Goal: Complete application form: Complete application form

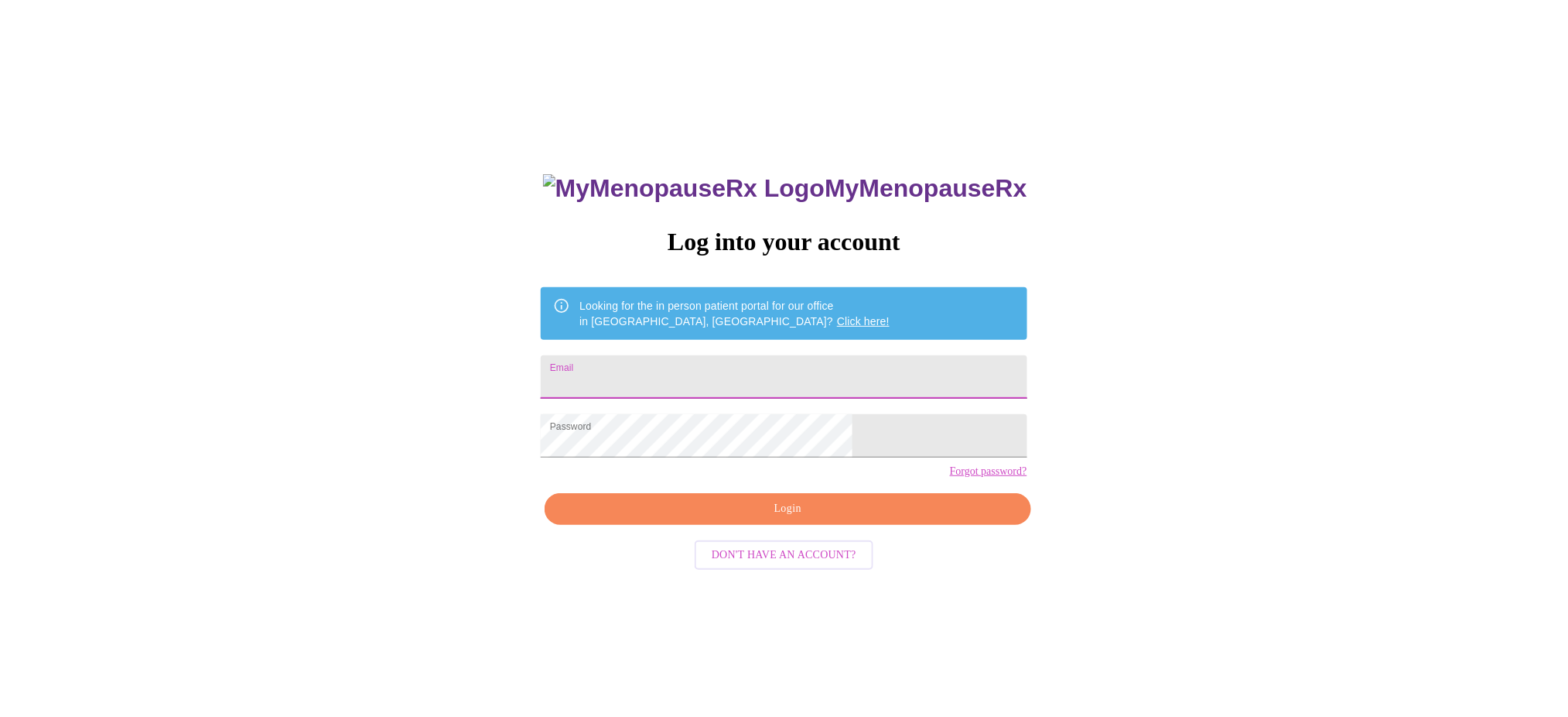
click at [768, 373] on input "Email" at bounding box center [784, 377] width 486 height 44
type input "[EMAIL_ADDRESS][DOMAIN_NAME]"
click at [791, 519] on span "Login" at bounding box center [788, 509] width 450 height 19
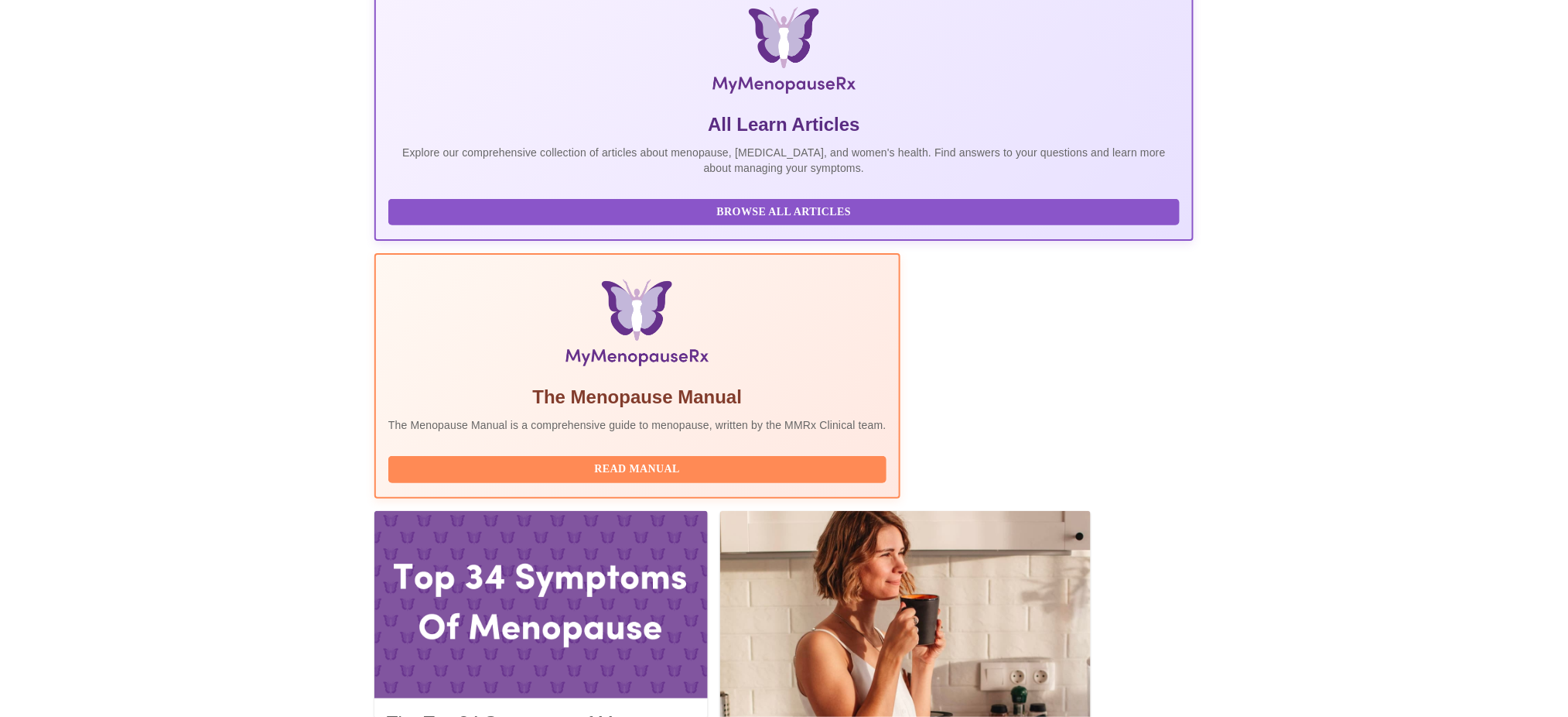
scroll to position [244, 0]
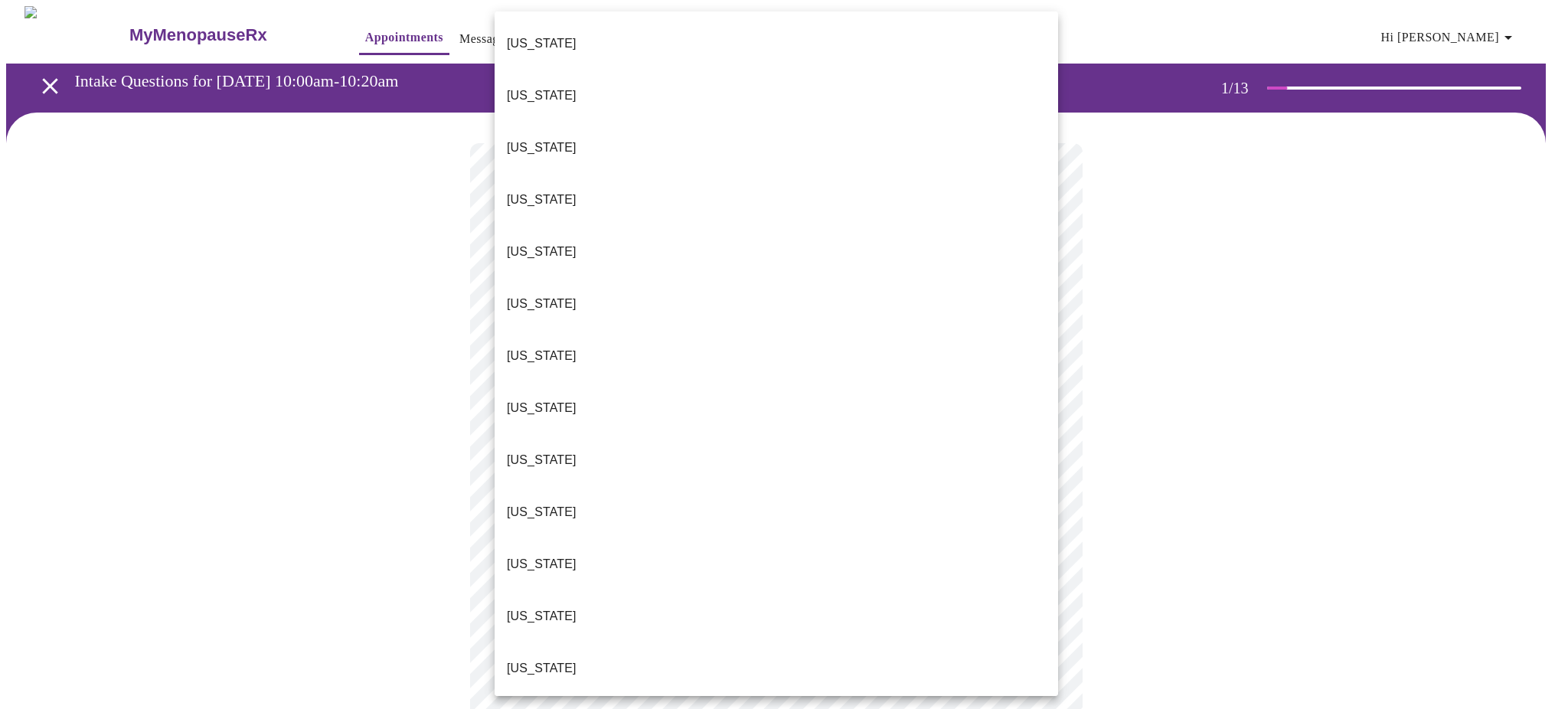
click at [878, 642] on li "[US_STATE]" at bounding box center [776, 668] width 564 height 52
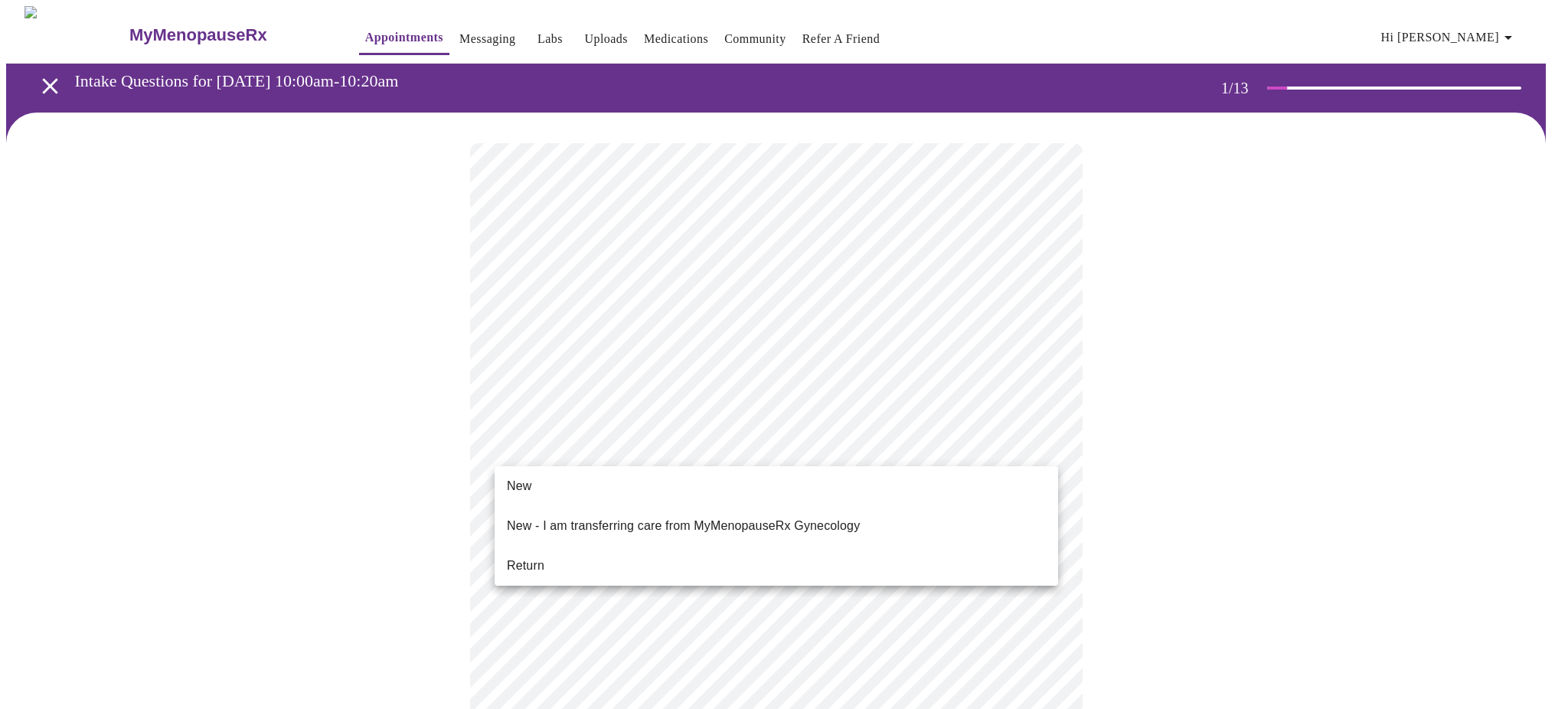
click at [1281, 368] on div at bounding box center [784, 354] width 1568 height 709
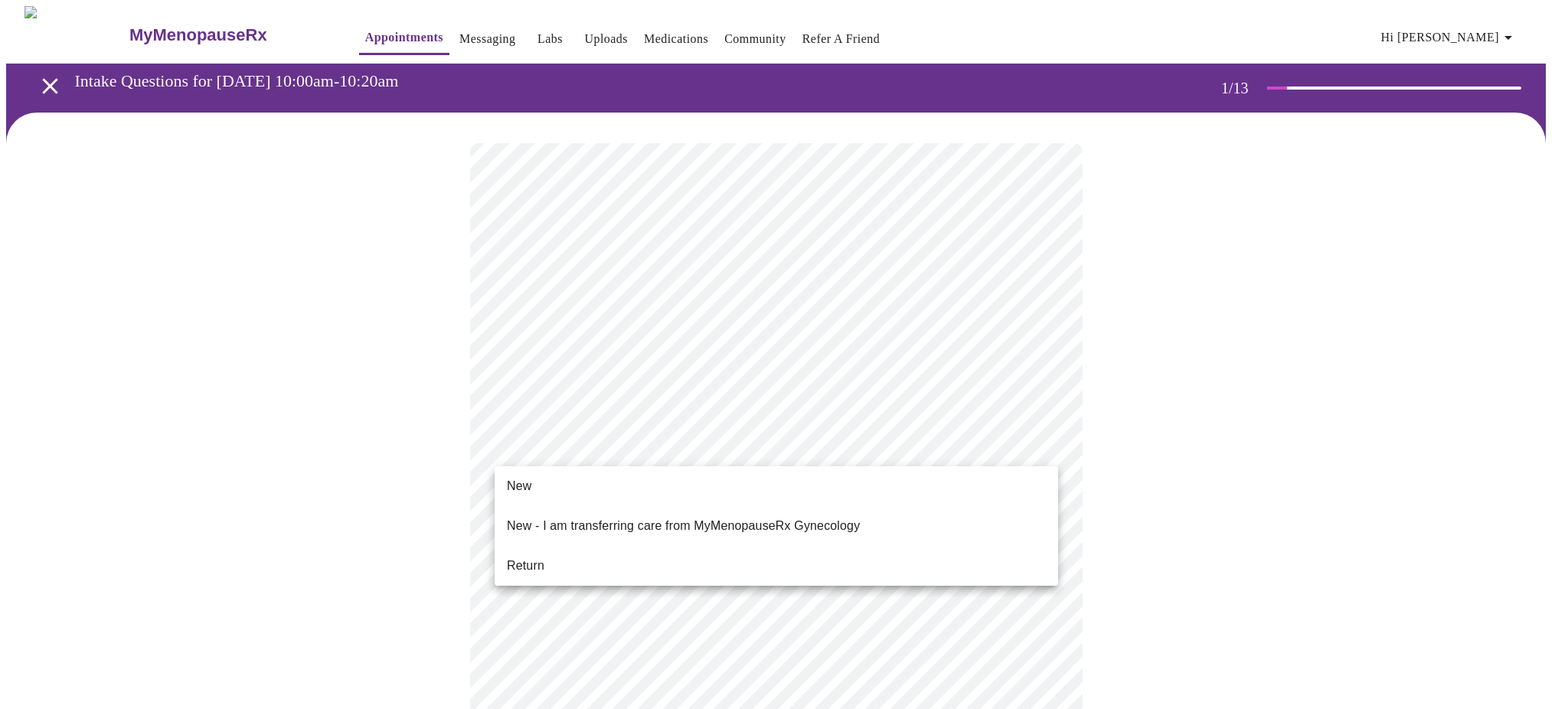
click at [837, 558] on li "Return" at bounding box center [776, 565] width 564 height 28
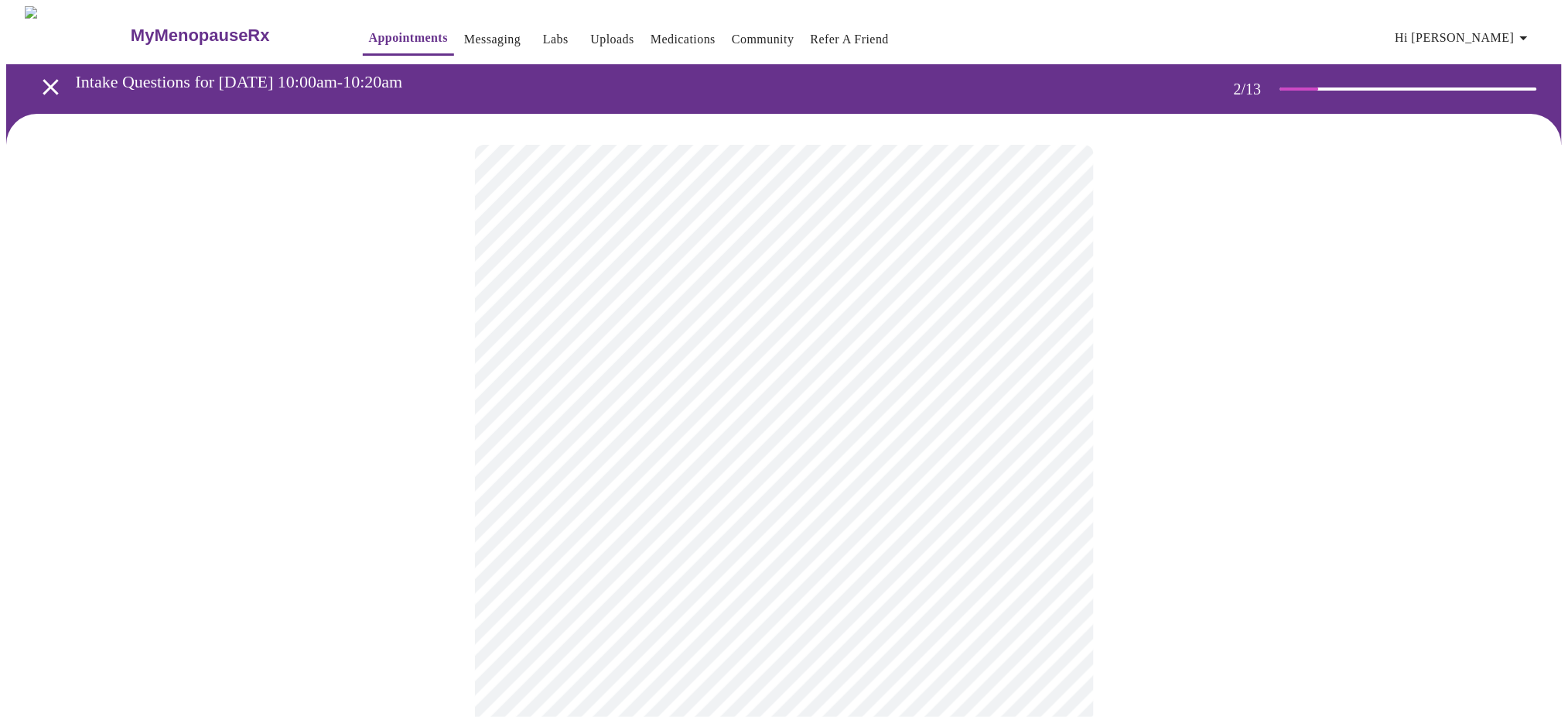
click at [945, 318] on body "MyMenopauseRx Appointments Messaging Labs Uploads Medications Community Refer a…" at bounding box center [784, 542] width 1556 height 1073
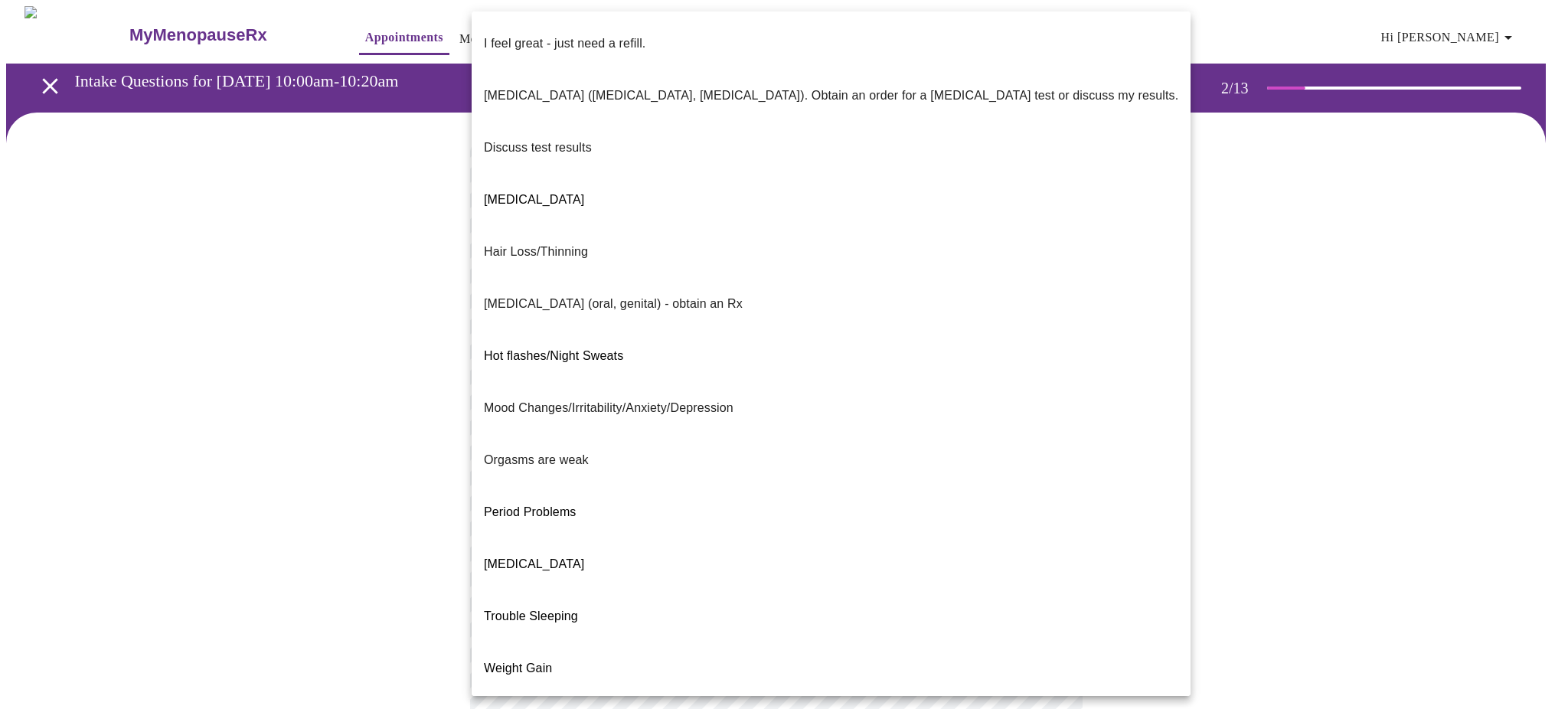
click at [1313, 253] on div at bounding box center [784, 354] width 1568 height 709
click at [928, 299] on body "MyMenopauseRx Appointments Messaging Labs Uploads Medications Community Refer a…" at bounding box center [783, 536] width 1555 height 1061
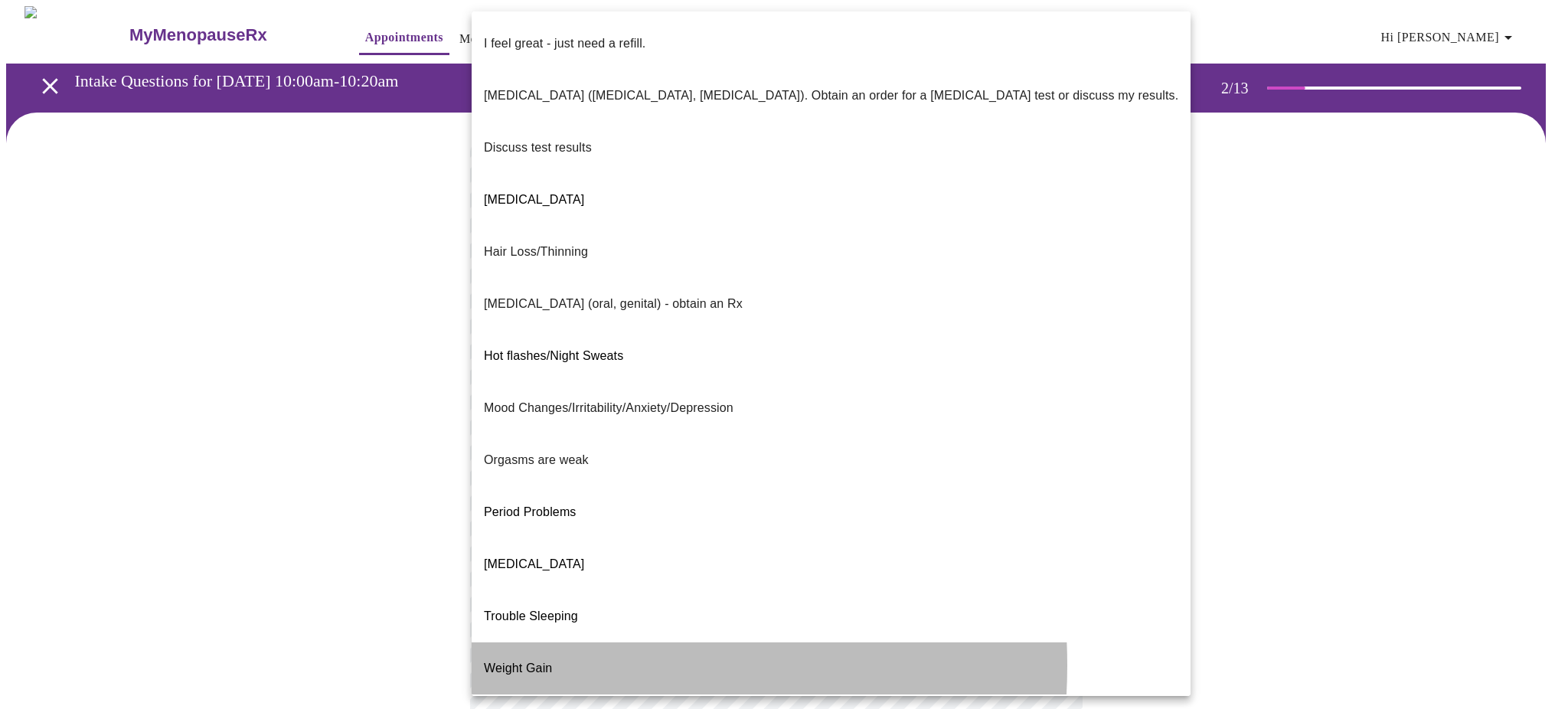
click at [537, 647] on span "Weight Gain" at bounding box center [517, 669] width 68 height 43
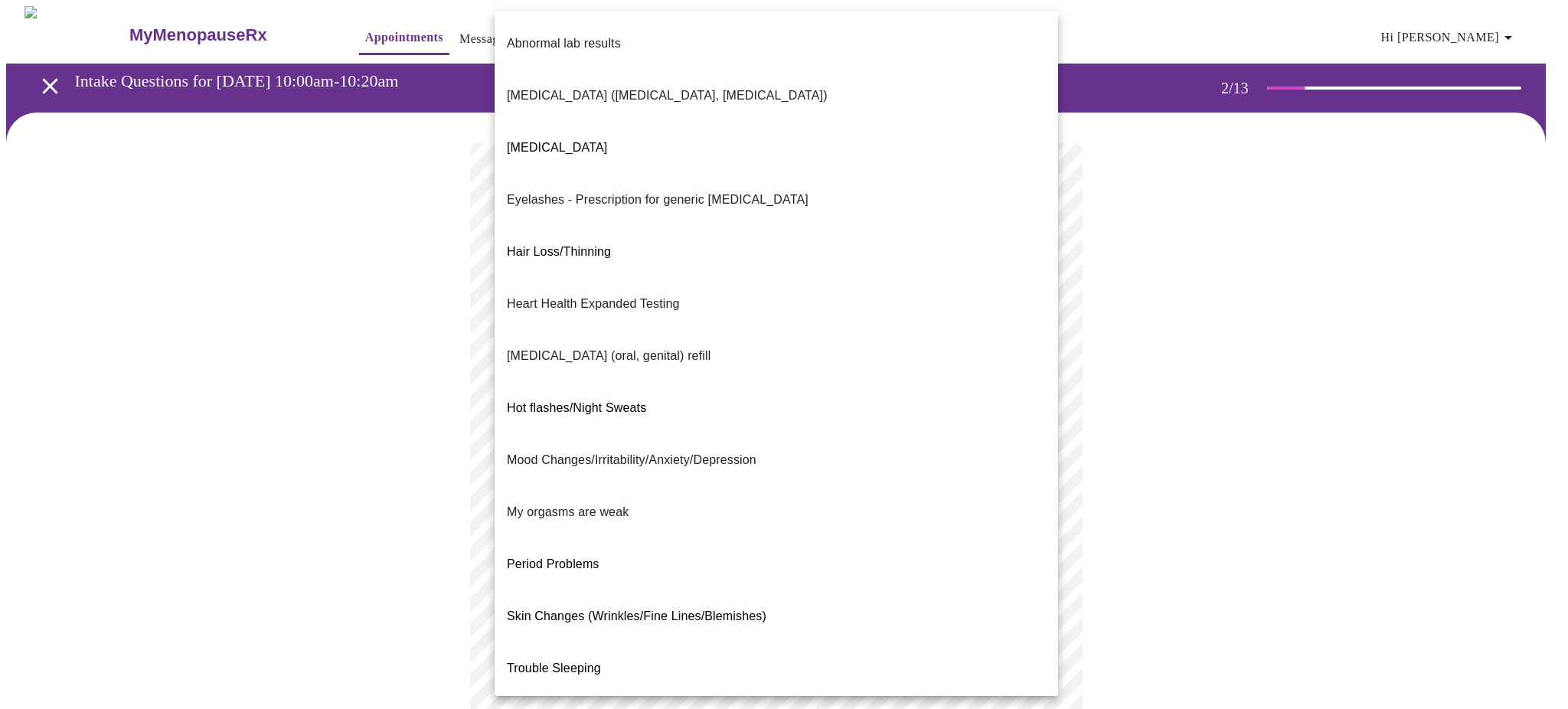
click at [667, 446] on body "MyMenopauseRx Appointments Messaging Labs Uploads Medications Community Refer a…" at bounding box center [783, 532] width 1555 height 1052
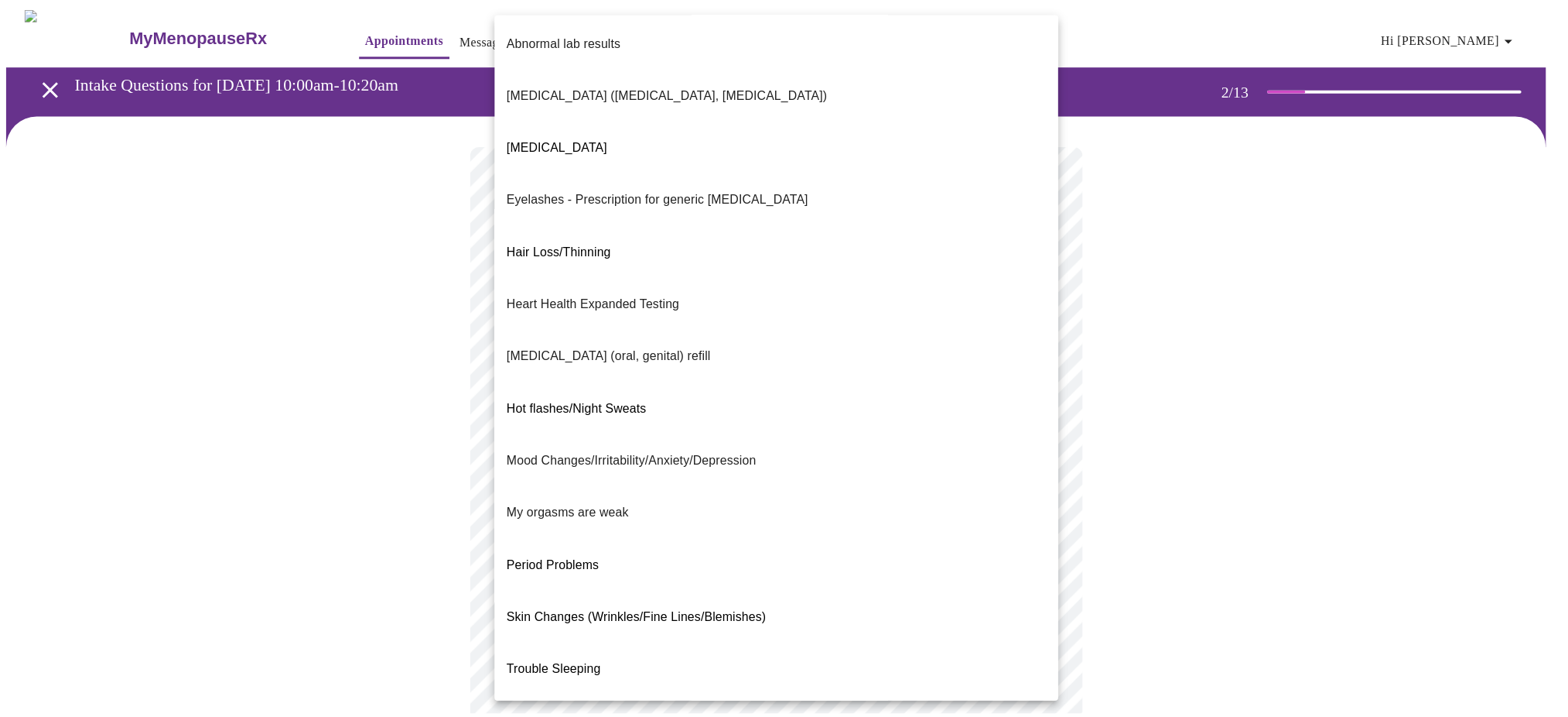
scroll to position [3, 0]
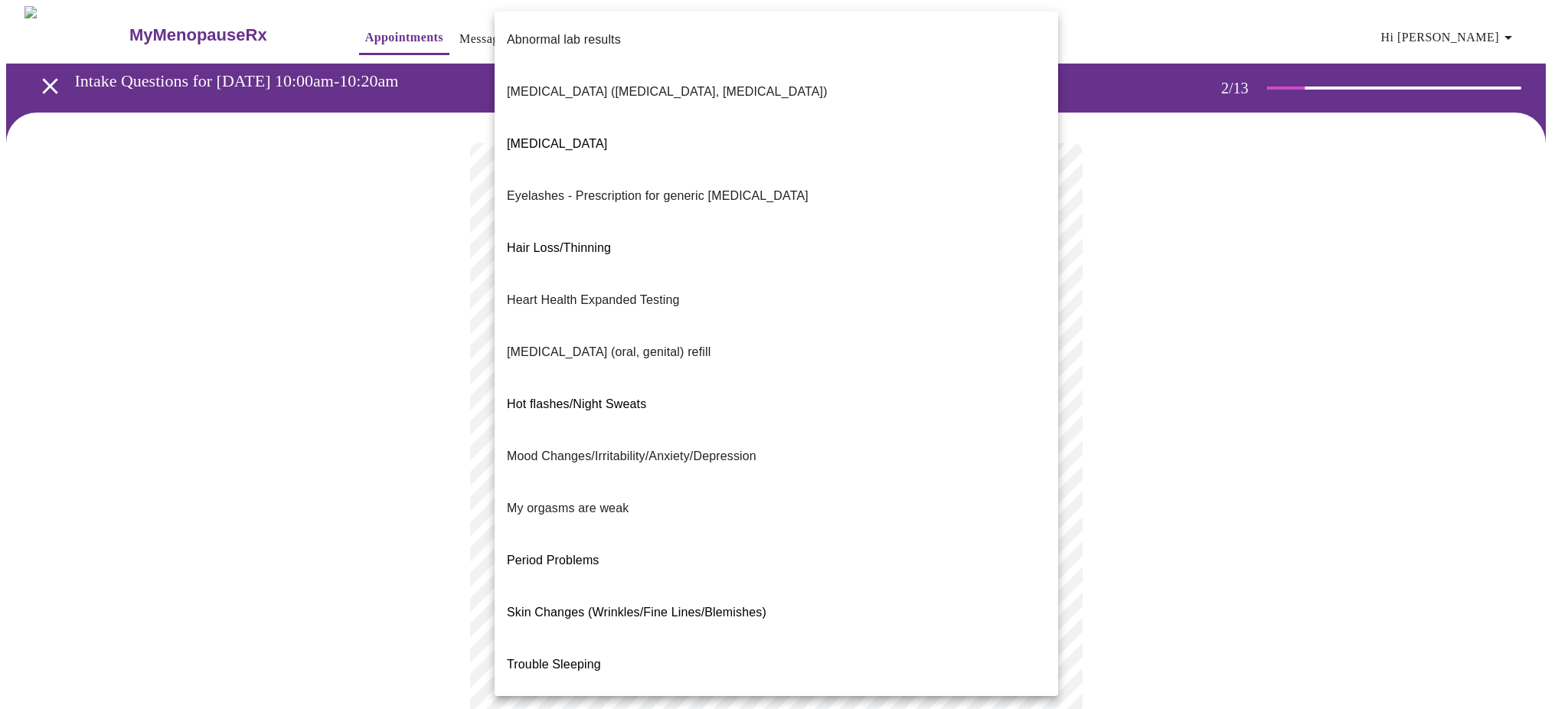
click at [1144, 426] on div at bounding box center [784, 354] width 1568 height 709
click at [951, 458] on body "MyMenopauseRx Appointments Messaging Labs Uploads Medications Community Refer a…" at bounding box center [783, 532] width 1555 height 1052
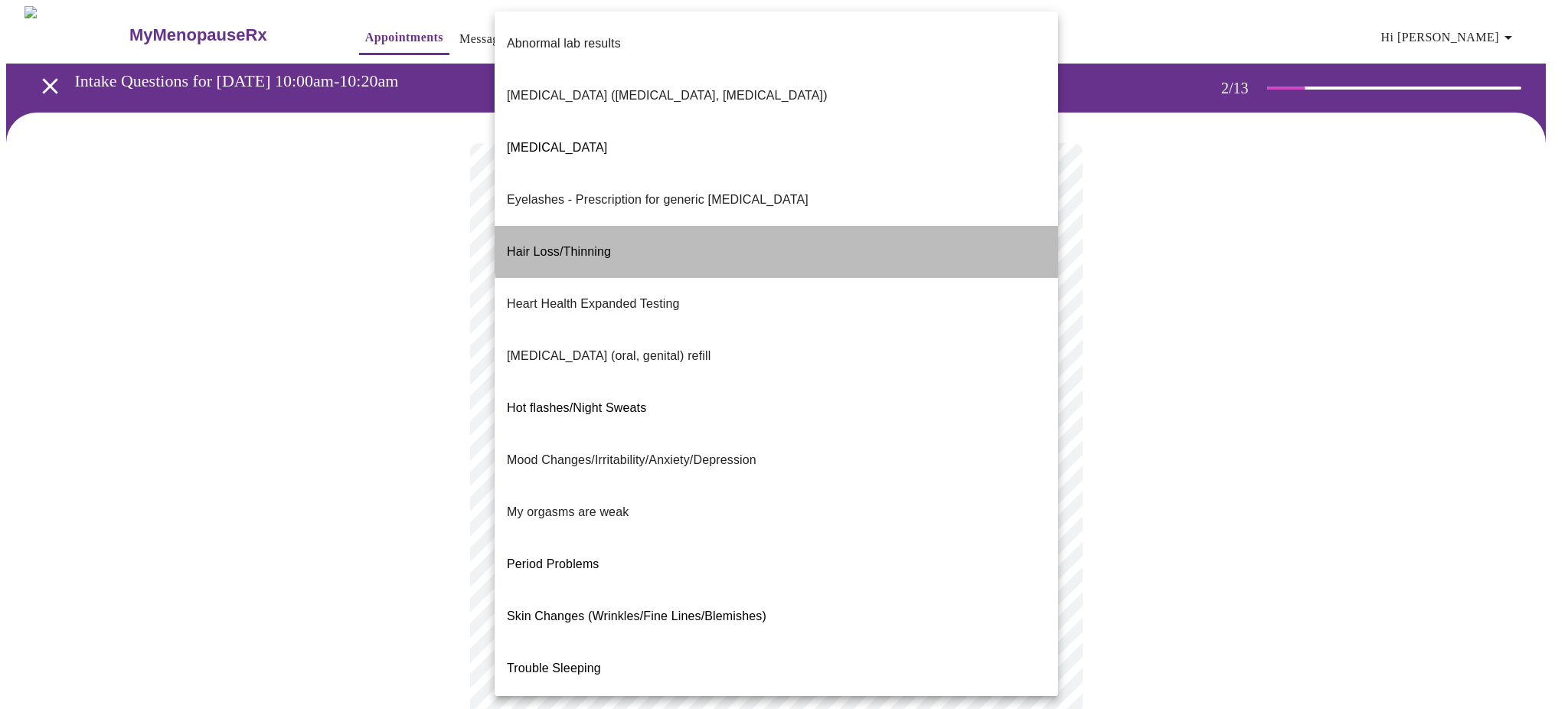
click at [862, 225] on li "Hair Loss/Thinning" at bounding box center [776, 251] width 564 height 52
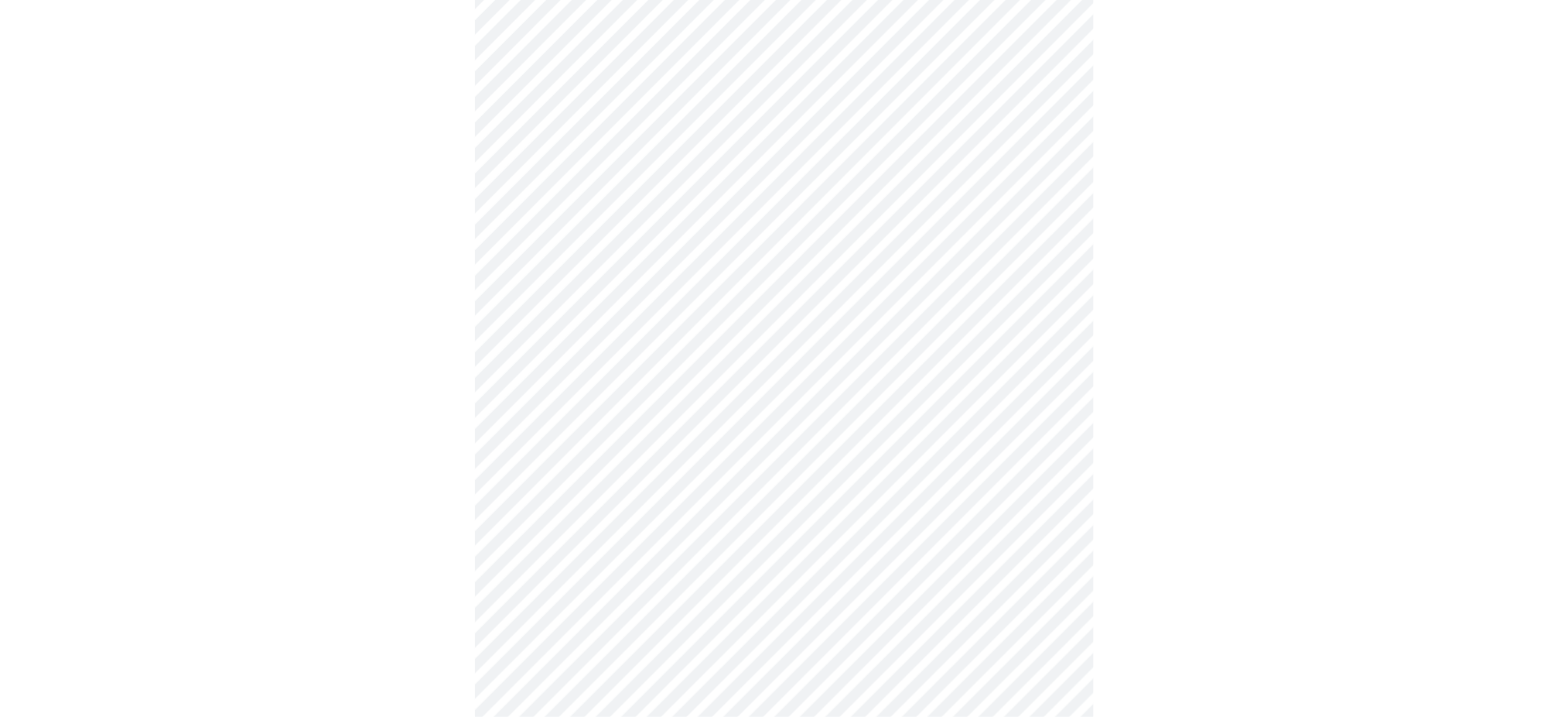
scroll to position [229, 0]
click at [814, 389] on body "MyMenopauseRx Appointments Messaging Labs Uploads Medications Community Refer a…" at bounding box center [784, 305] width 1556 height 1055
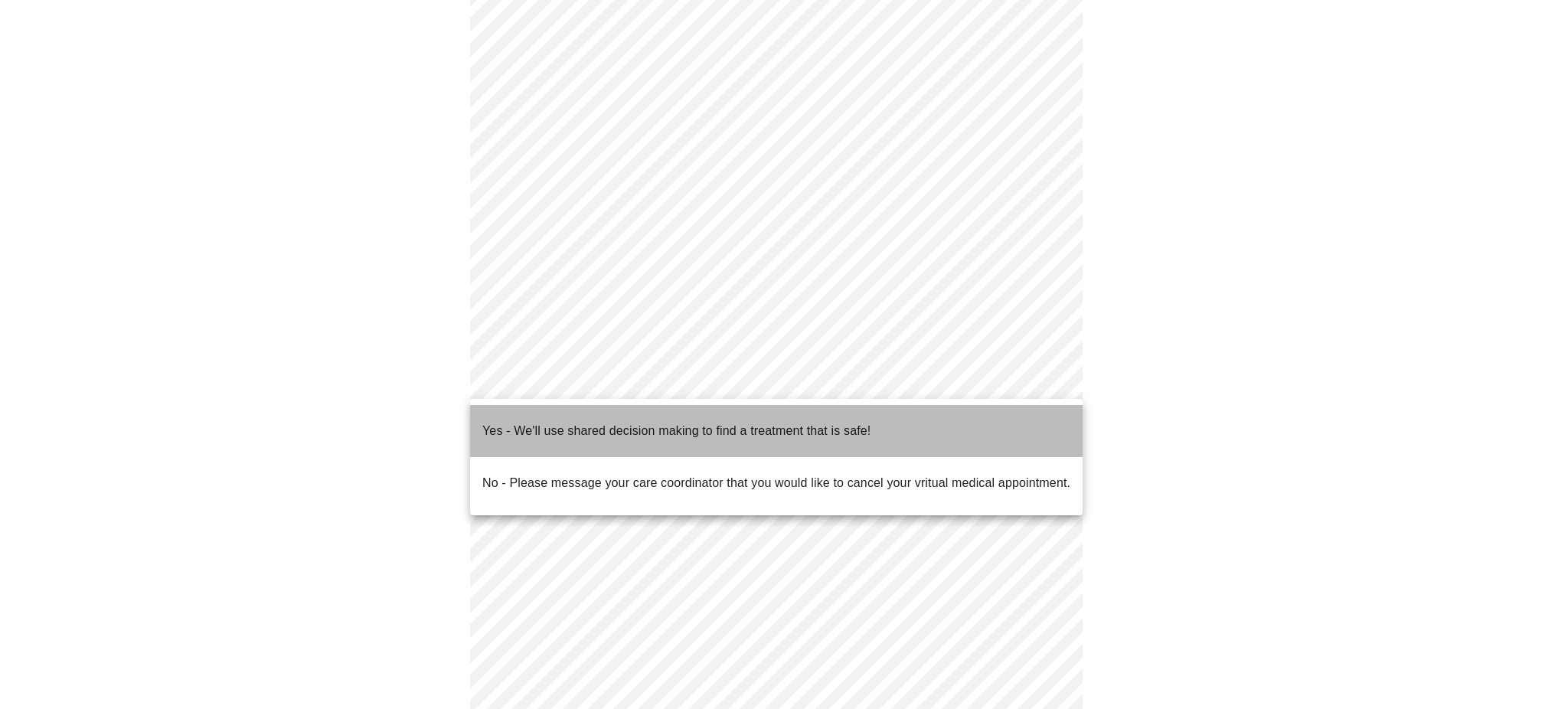
click at [781, 422] on p "Yes - We'll use shared decision making to find a treatment that is safe!" at bounding box center [676, 430] width 388 height 18
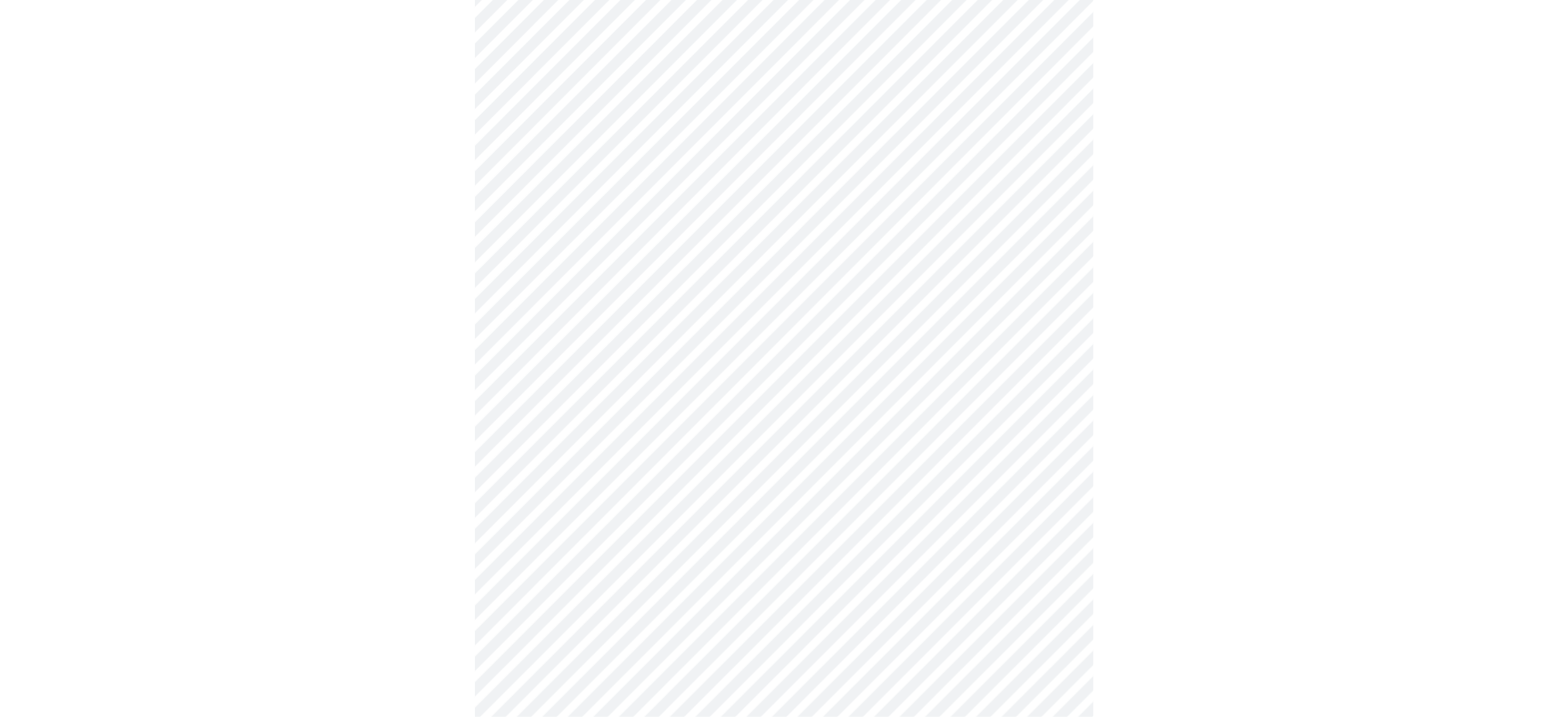
scroll to position [0, 0]
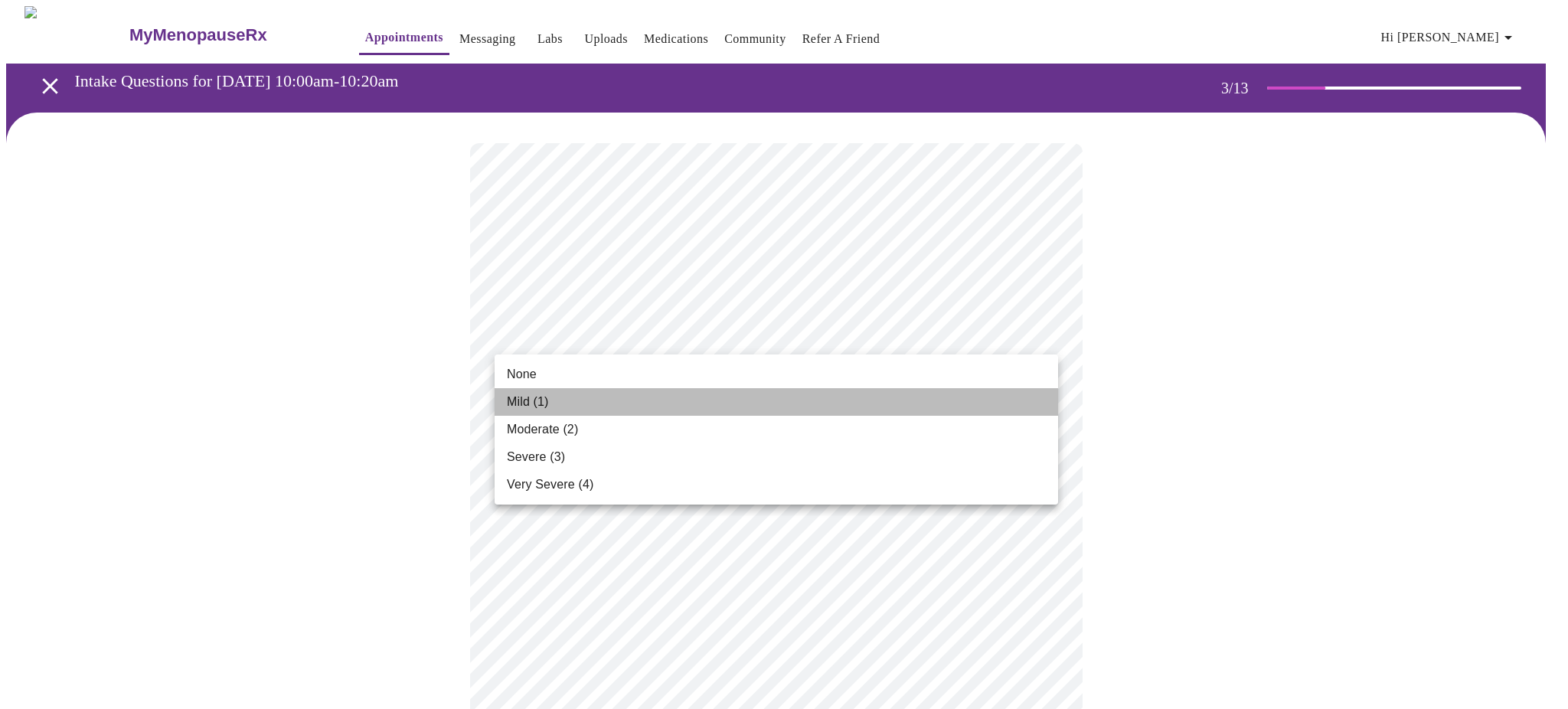
click at [642, 391] on li "Mild (1)" at bounding box center [776, 402] width 564 height 28
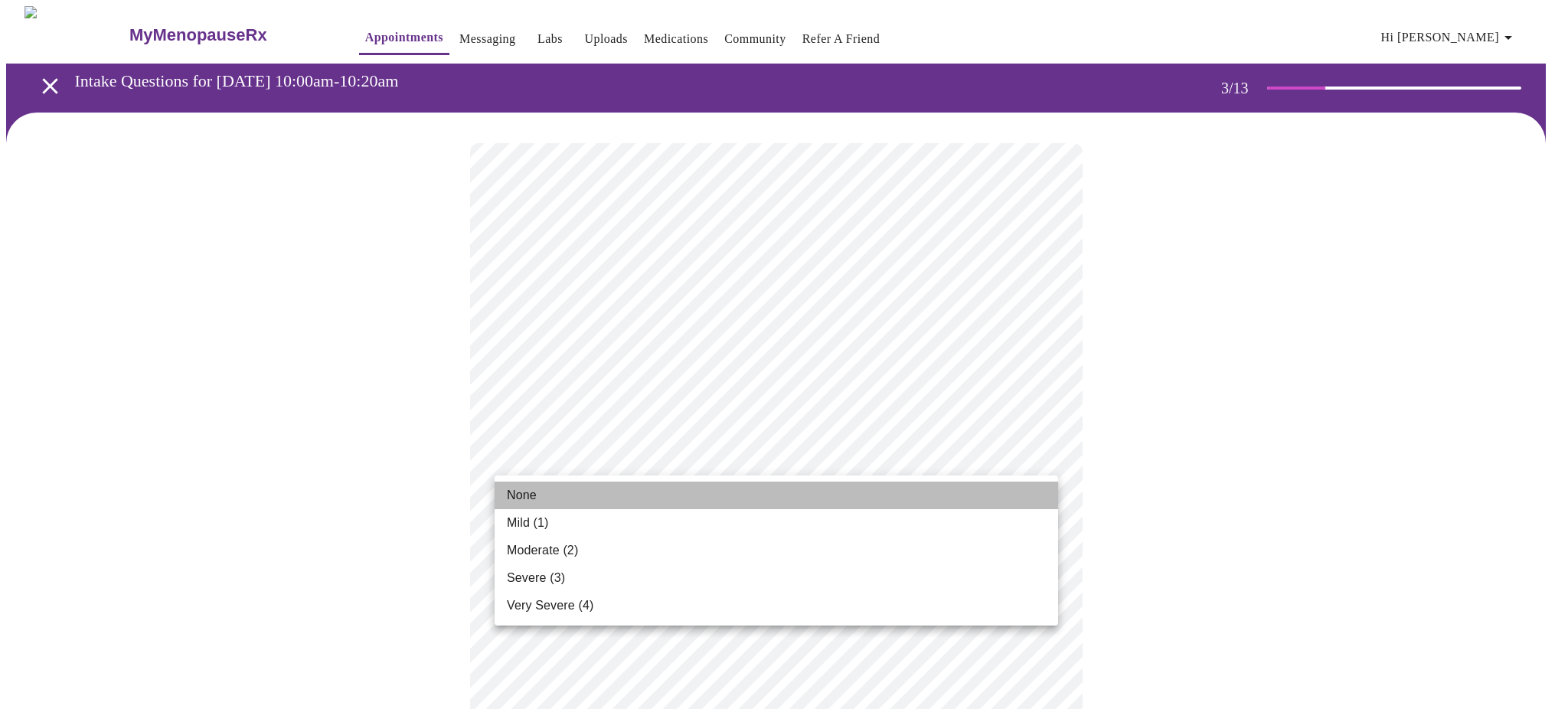
click at [611, 485] on li "None" at bounding box center [776, 495] width 564 height 28
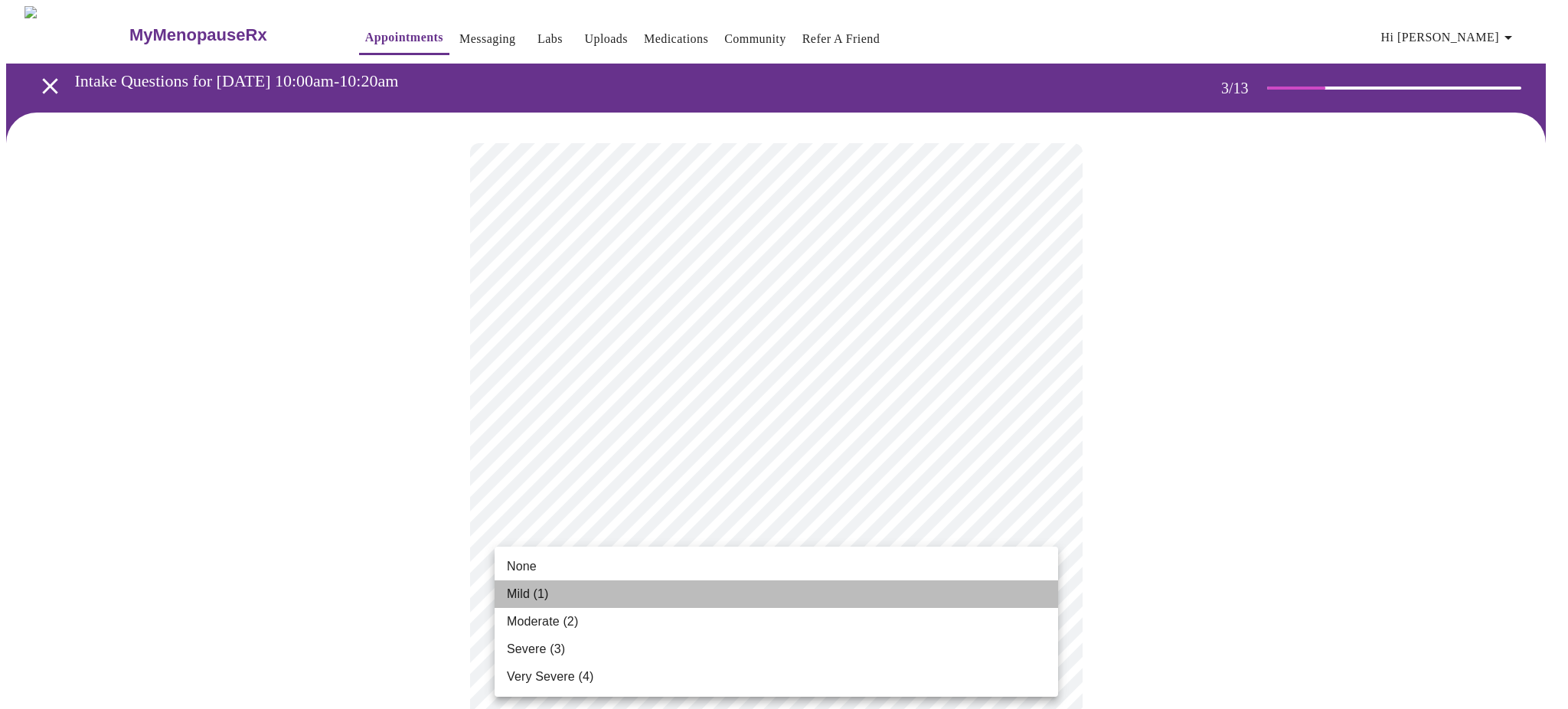
click at [616, 601] on li "Mild (1)" at bounding box center [776, 594] width 564 height 28
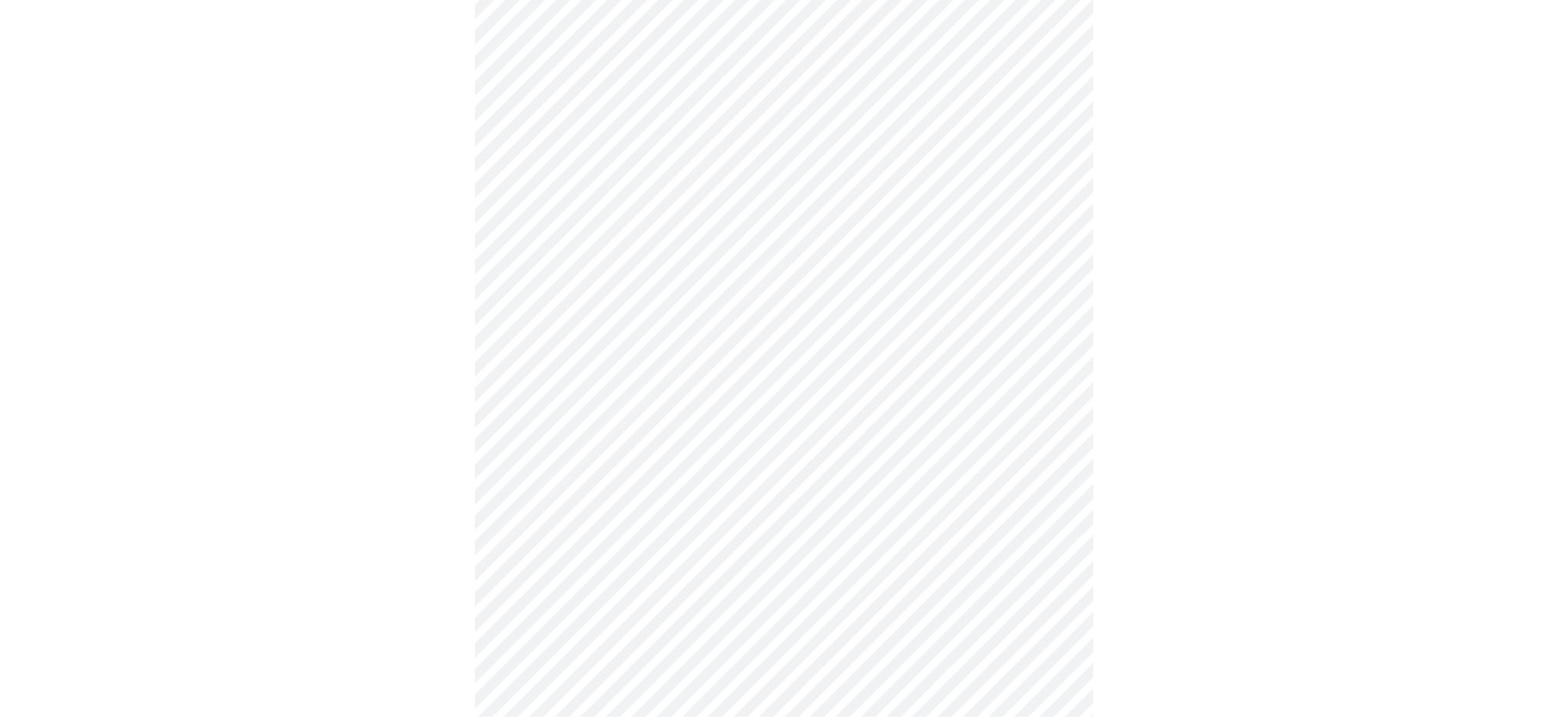
scroll to position [243, 0]
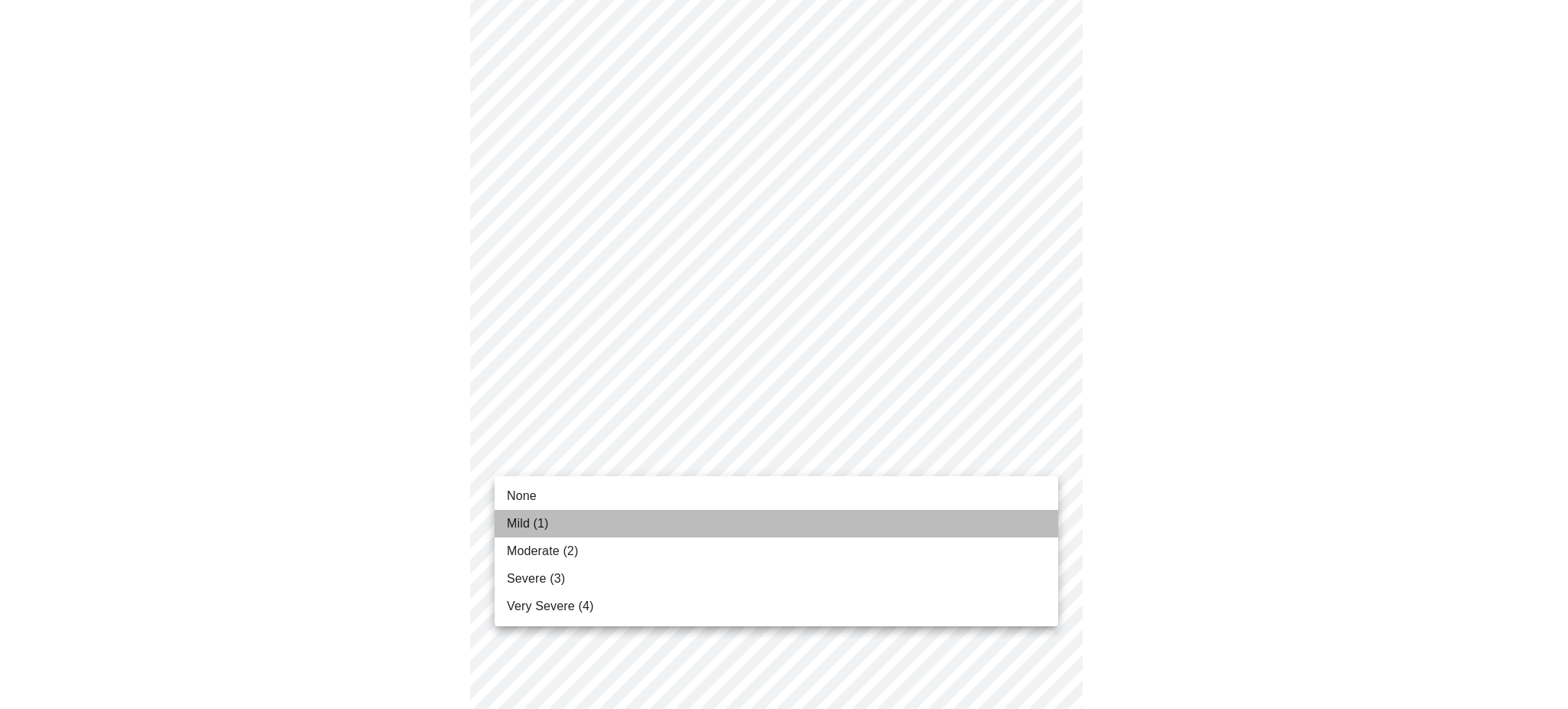
click at [627, 530] on li "Mild (1)" at bounding box center [776, 523] width 564 height 28
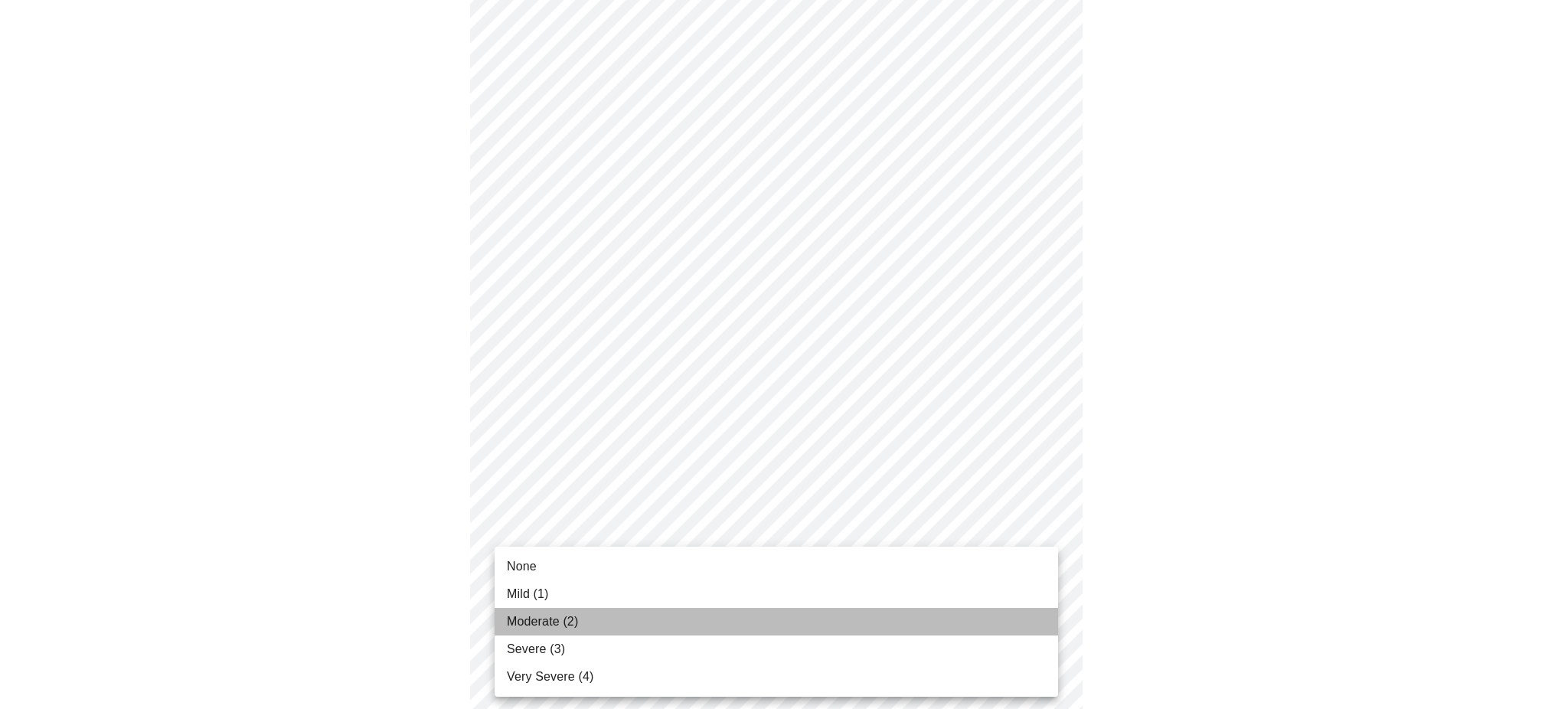
click at [590, 621] on li "Moderate (2)" at bounding box center [776, 621] width 564 height 28
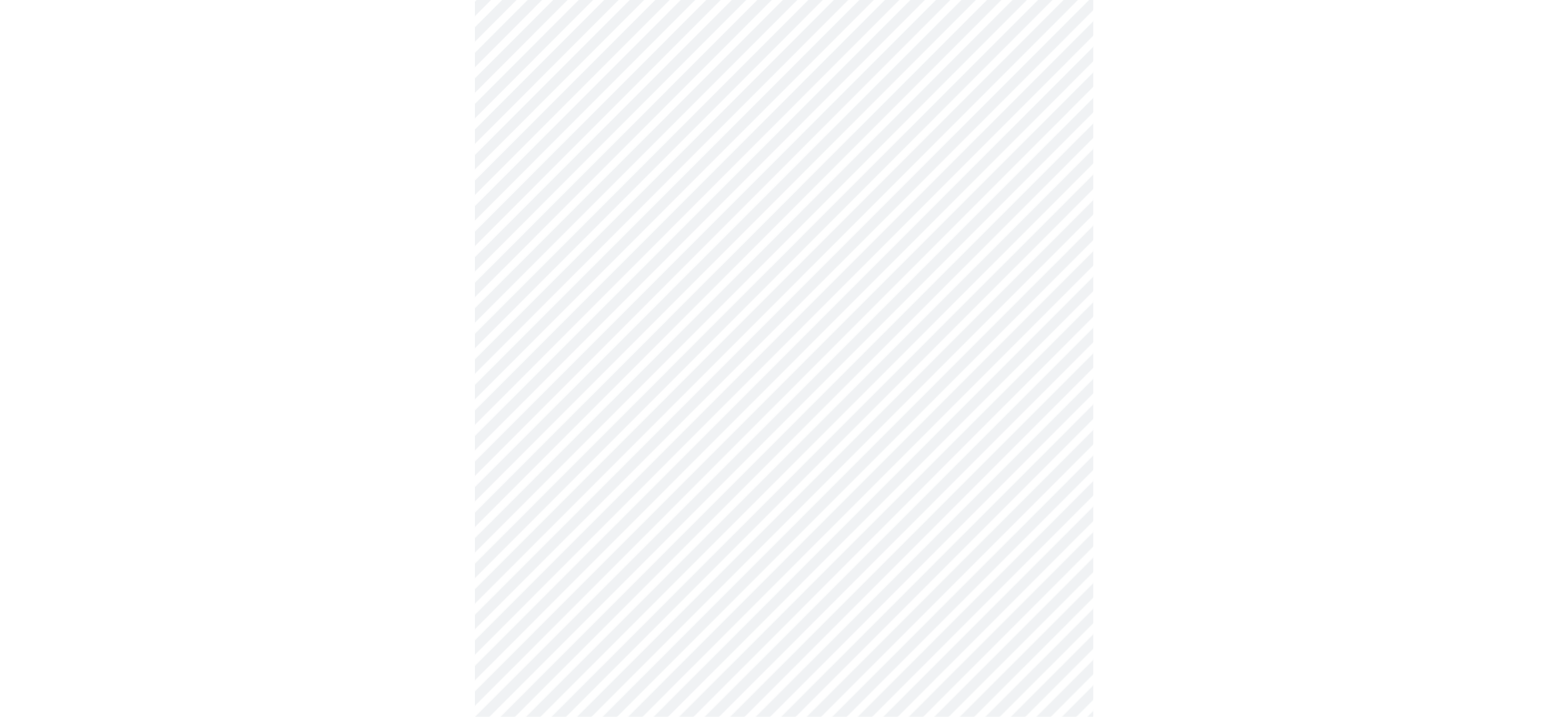
scroll to position [453, 0]
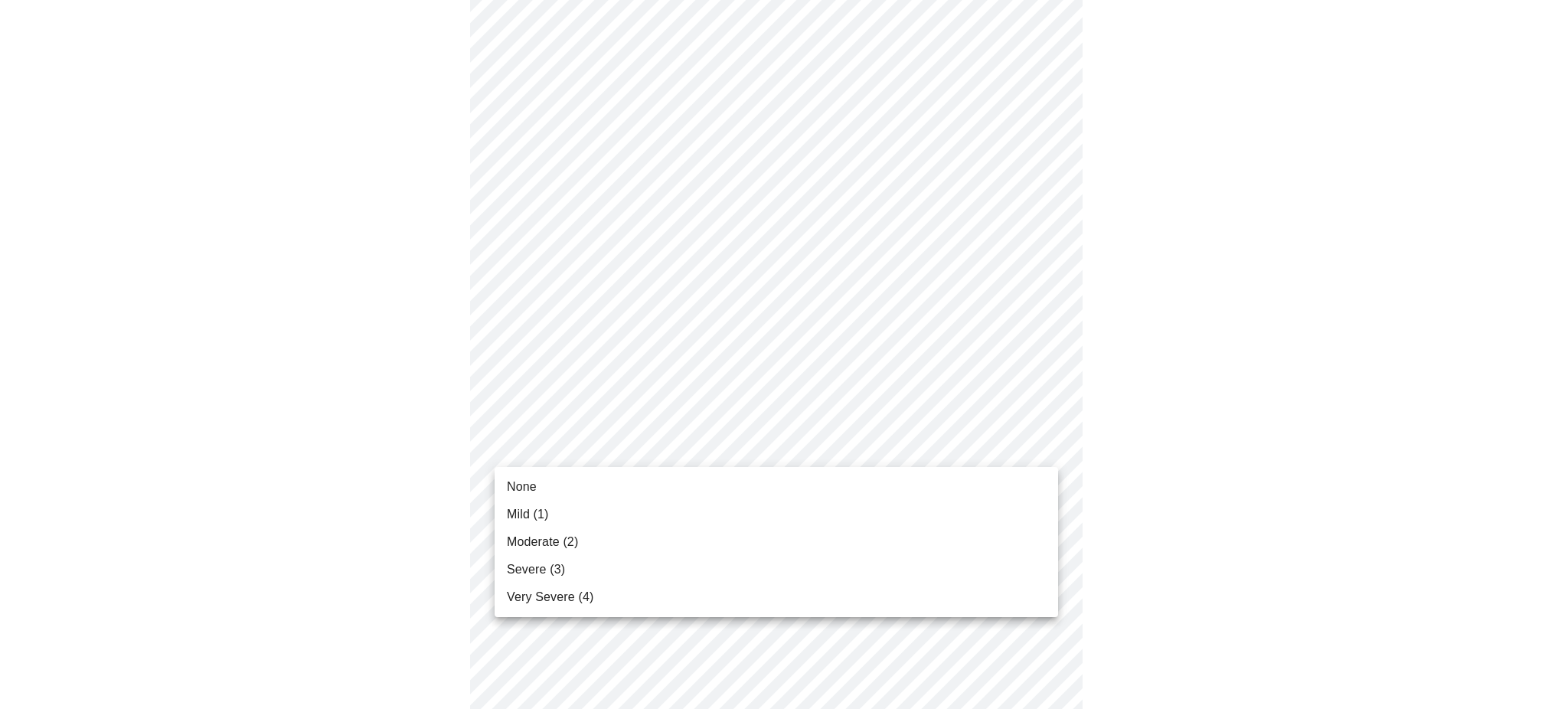
click at [611, 447] on body "MyMenopauseRx Appointments Messaging Labs Uploads Medications Community Refer a…" at bounding box center [783, 521] width 1555 height 1927
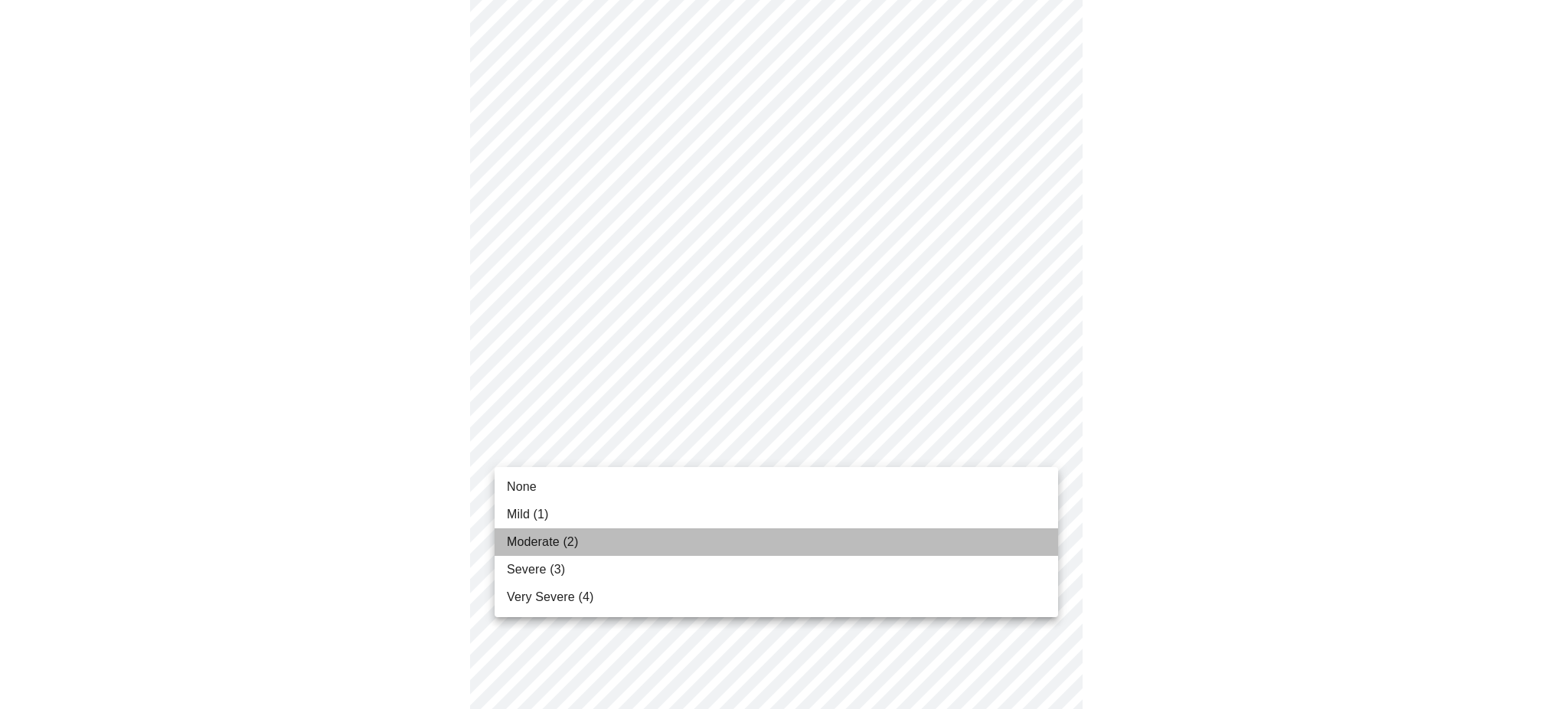
click at [574, 539] on span "Moderate (2)" at bounding box center [542, 541] width 71 height 18
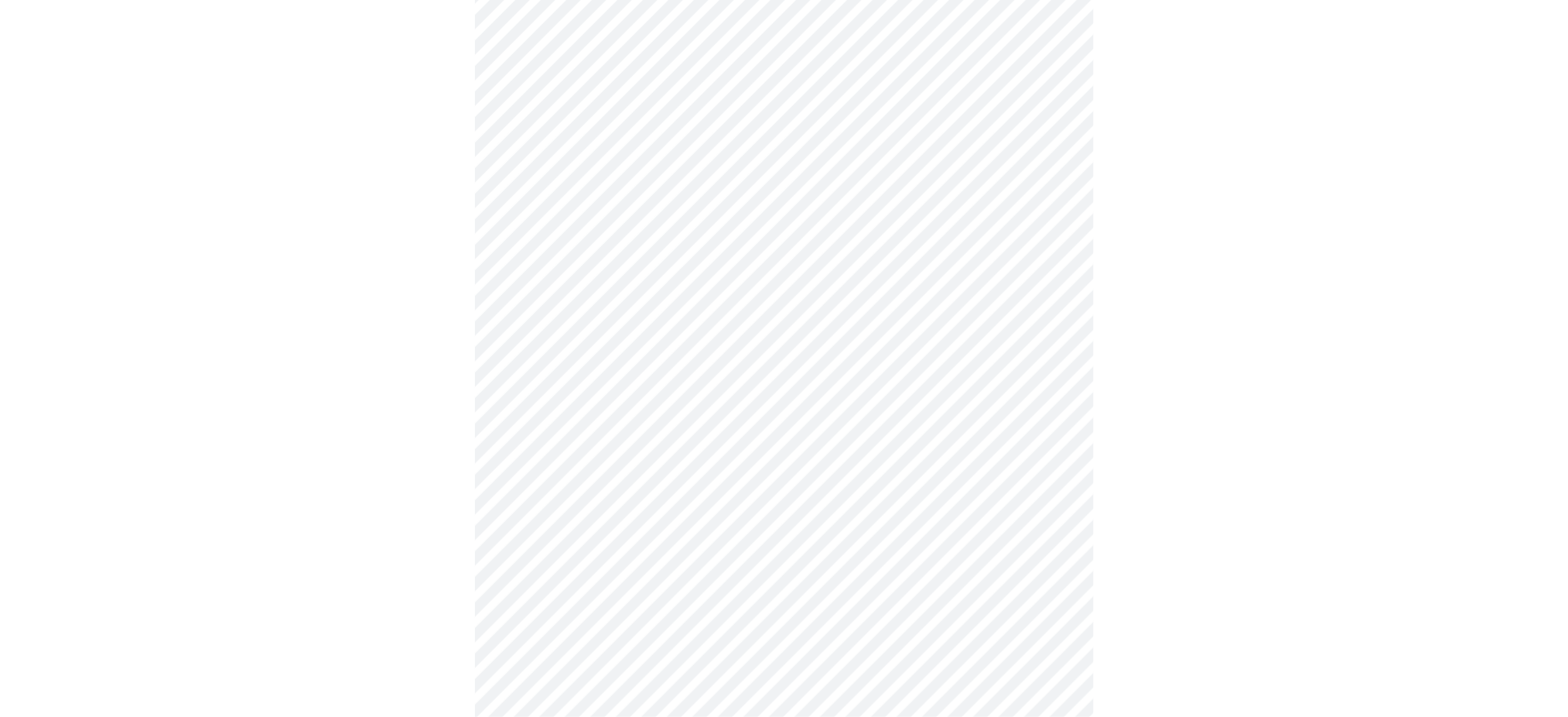
scroll to position [567, 0]
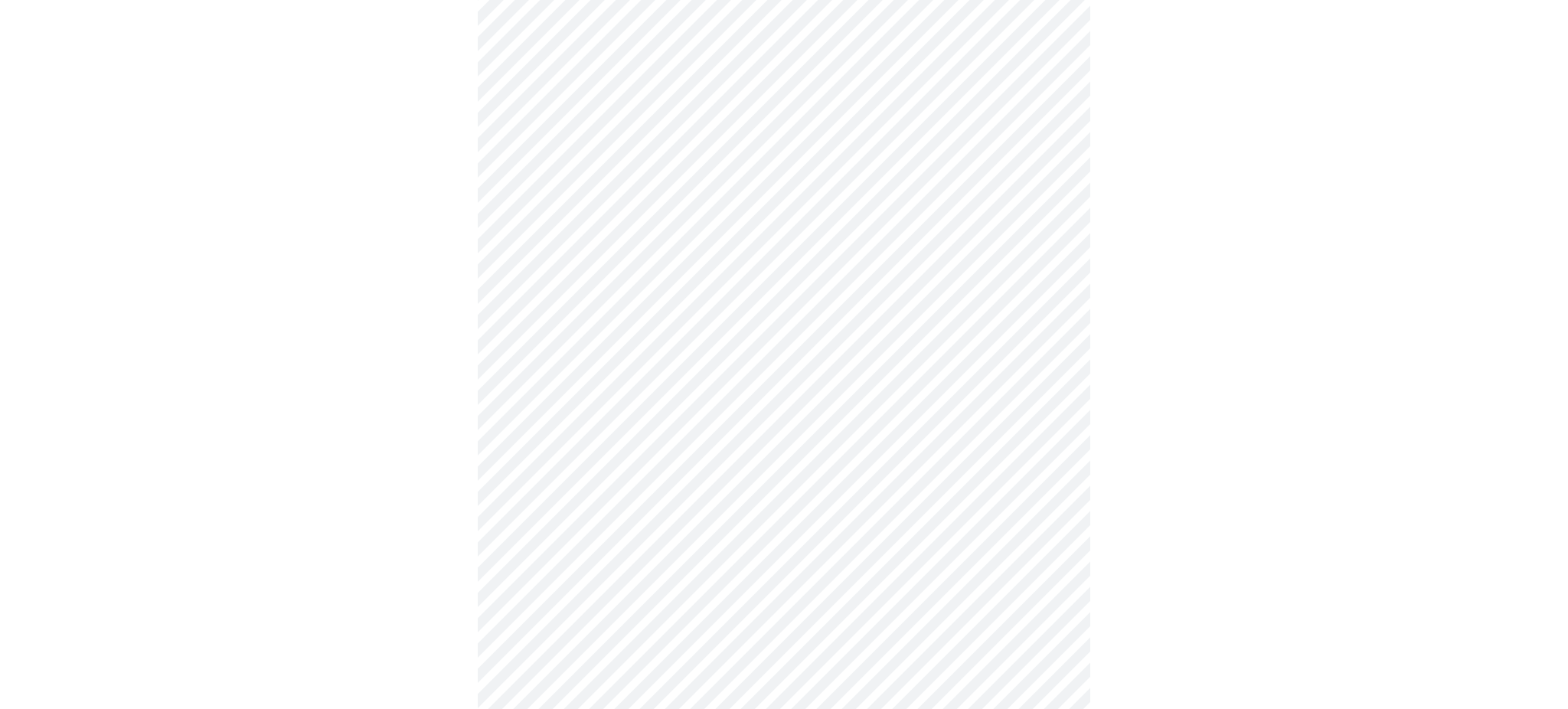
click at [659, 447] on body "MyMenopauseRx Appointments Messaging Labs Uploads Medications Community Refer a…" at bounding box center [783, 398] width 1555 height 1906
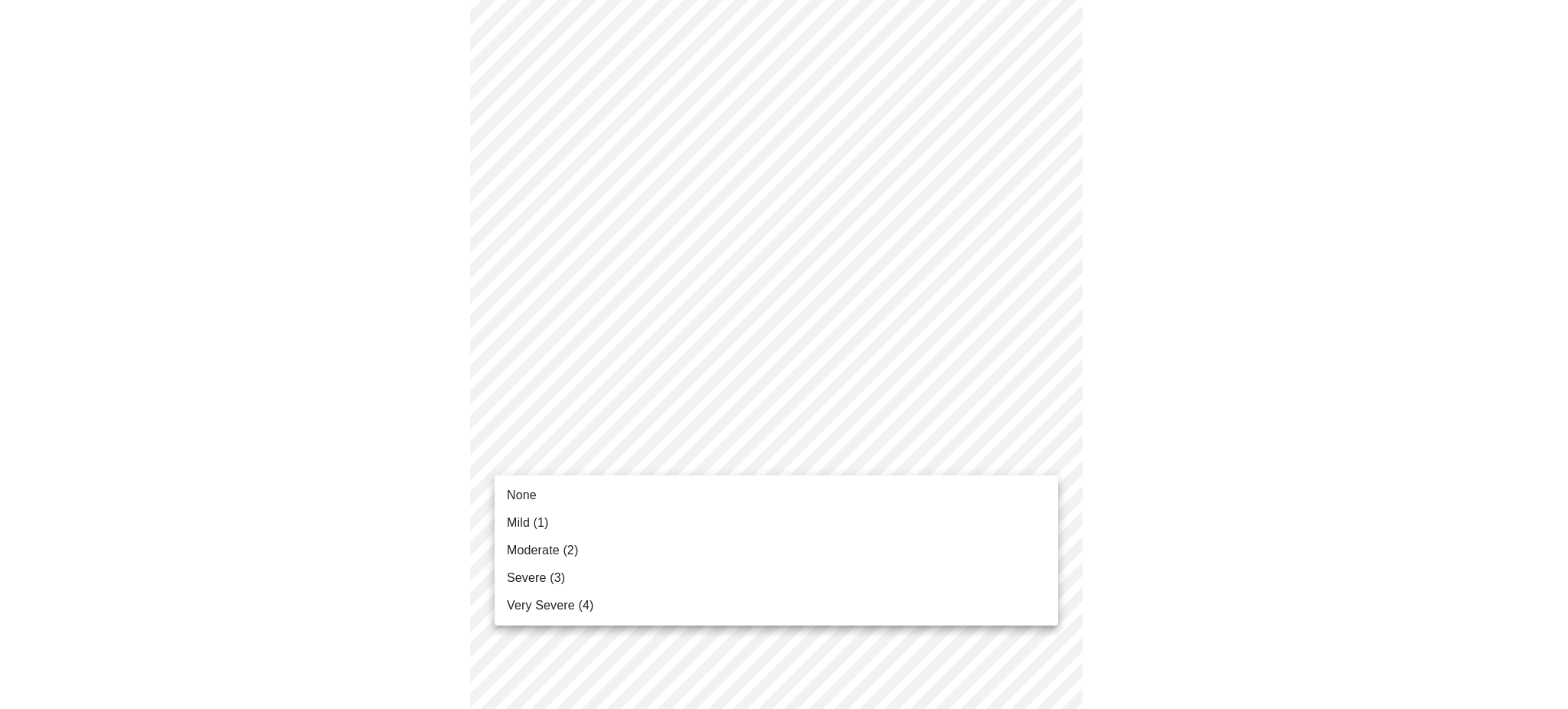
click at [585, 549] on li "Moderate (2)" at bounding box center [776, 551] width 564 height 28
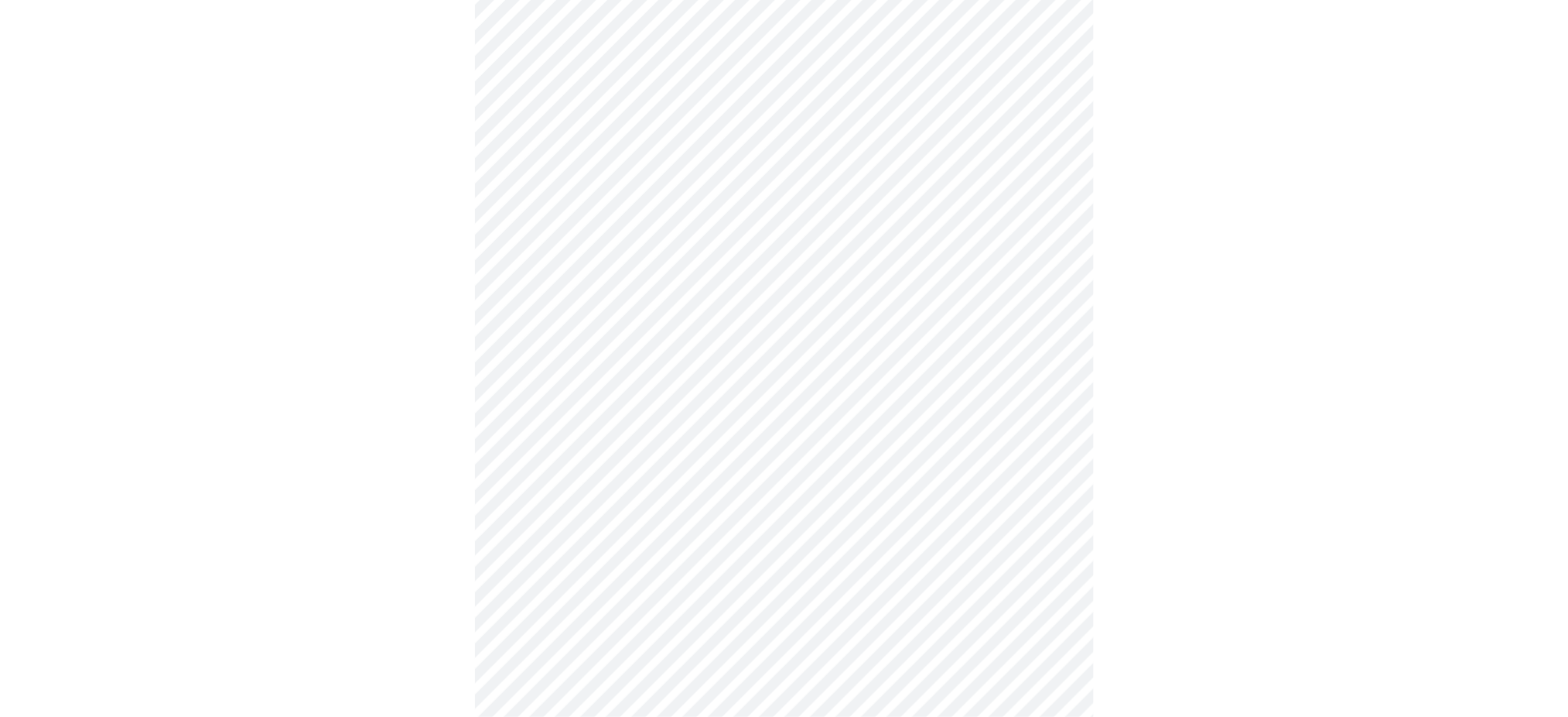
scroll to position [687, 0]
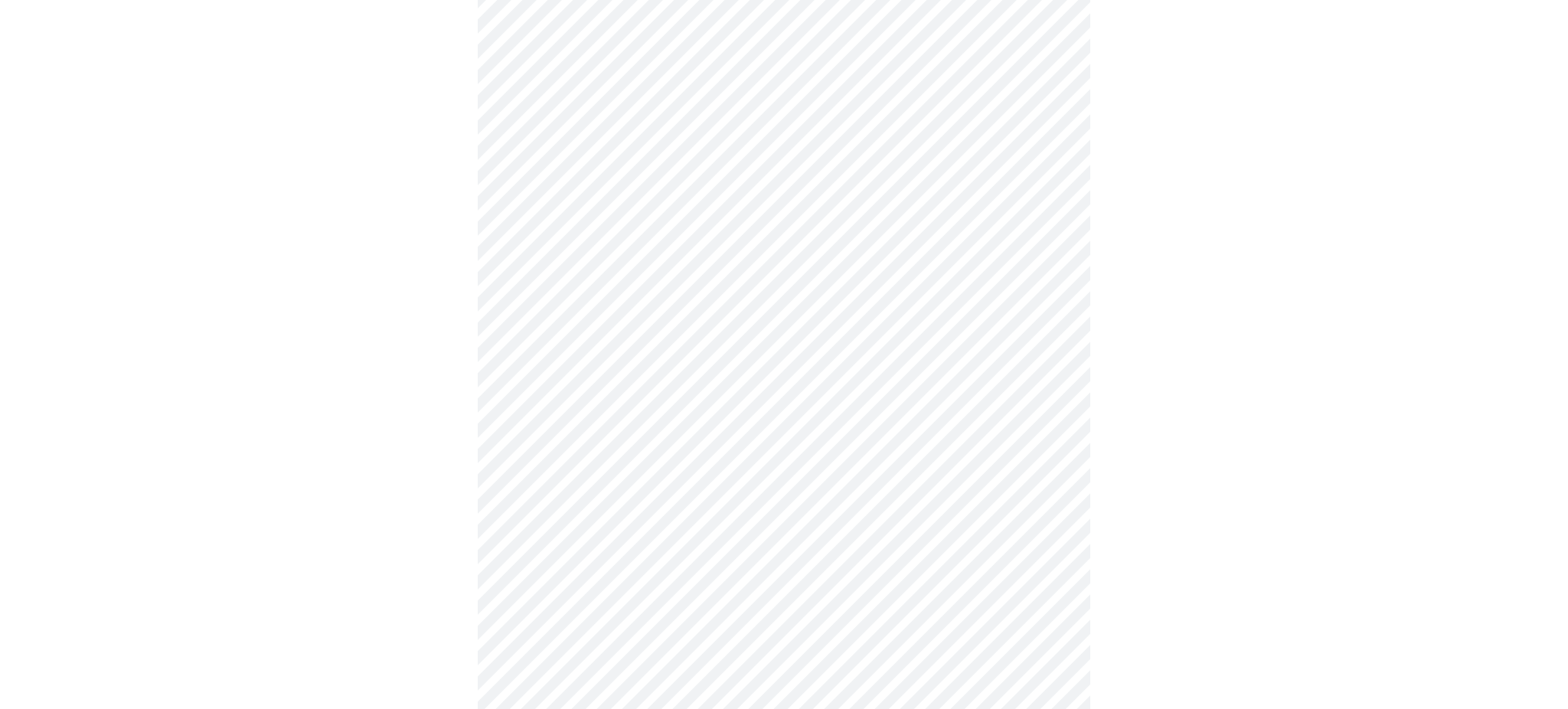
click at [617, 448] on body "MyMenopauseRx Appointments Messaging Labs Uploads Medications Community Refer a…" at bounding box center [783, 268] width 1555 height 1884
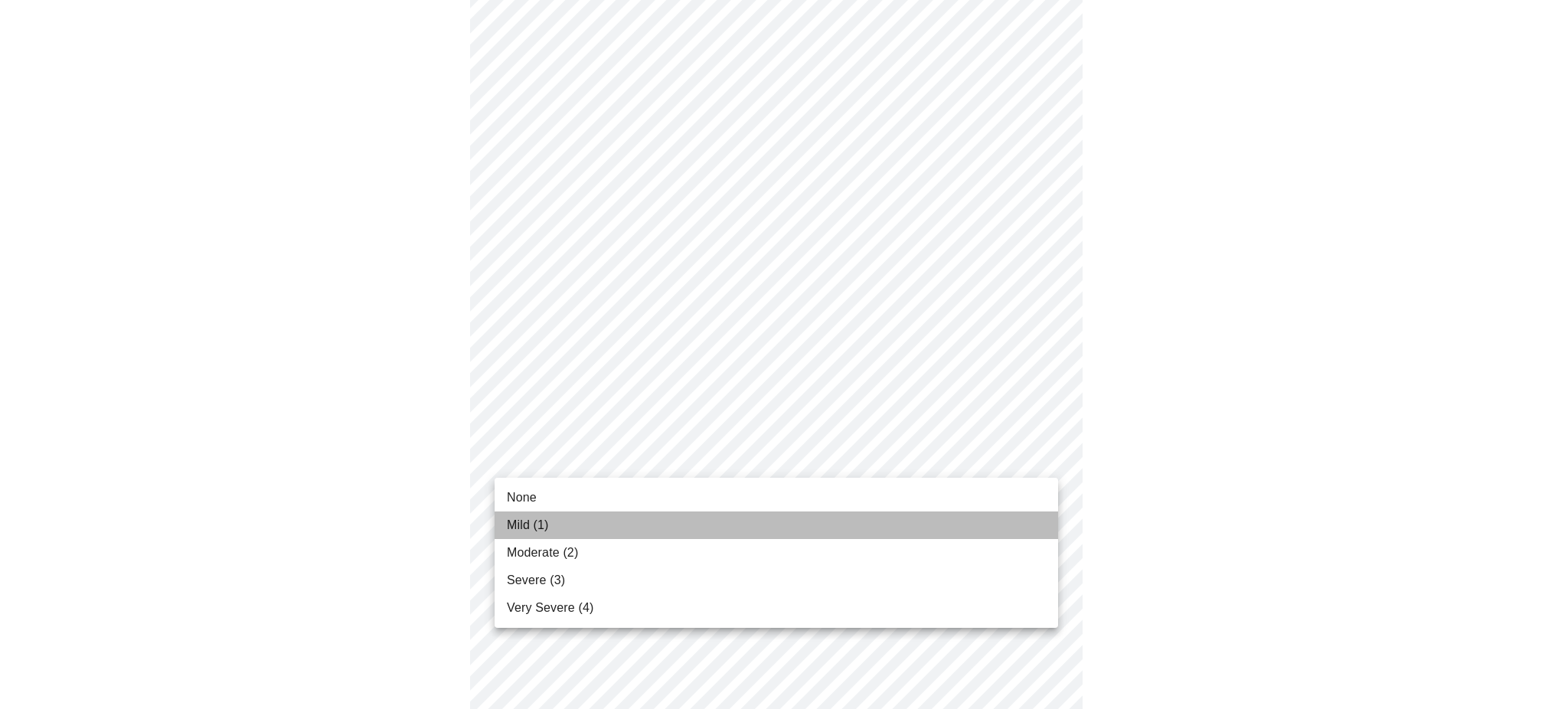
click at [550, 528] on li "Mild (1)" at bounding box center [776, 525] width 564 height 28
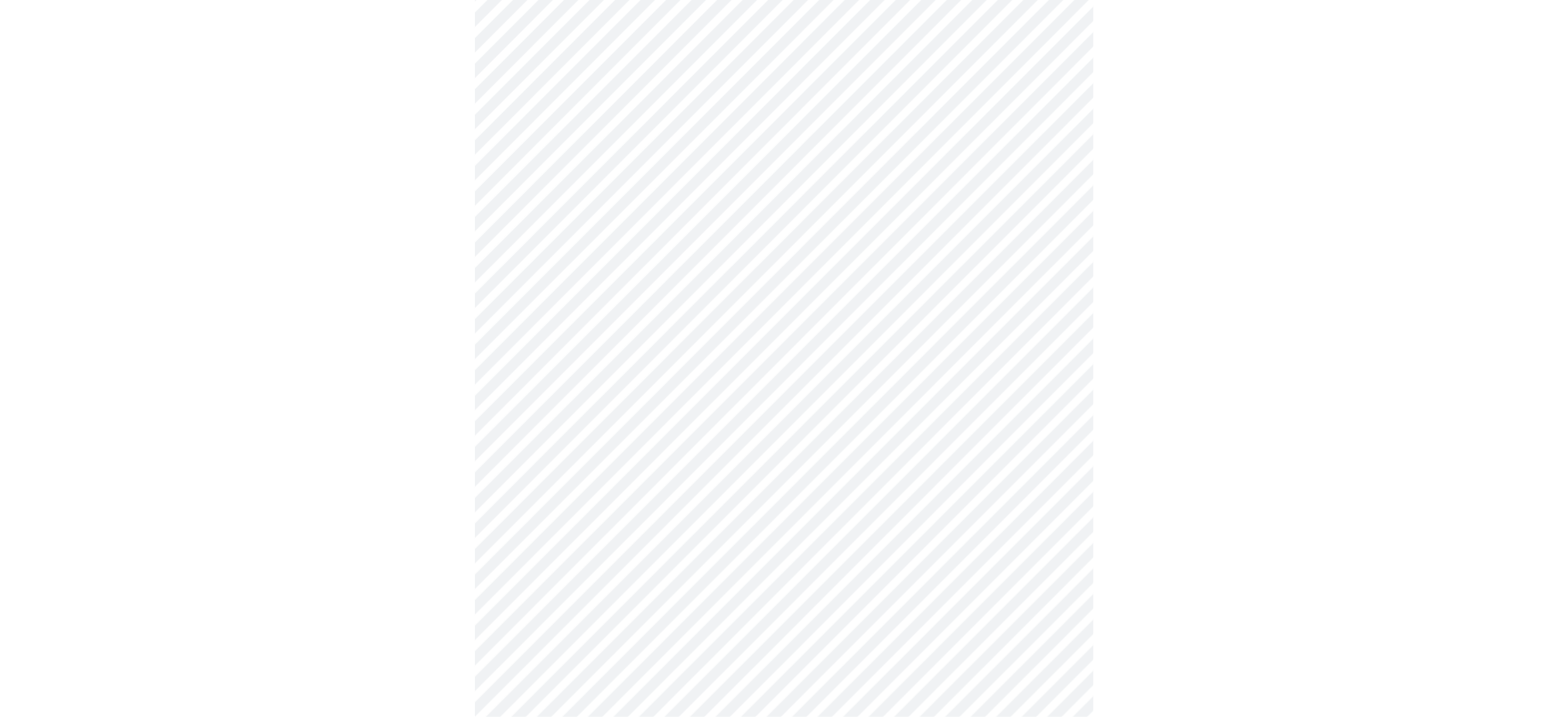
scroll to position [784, 0]
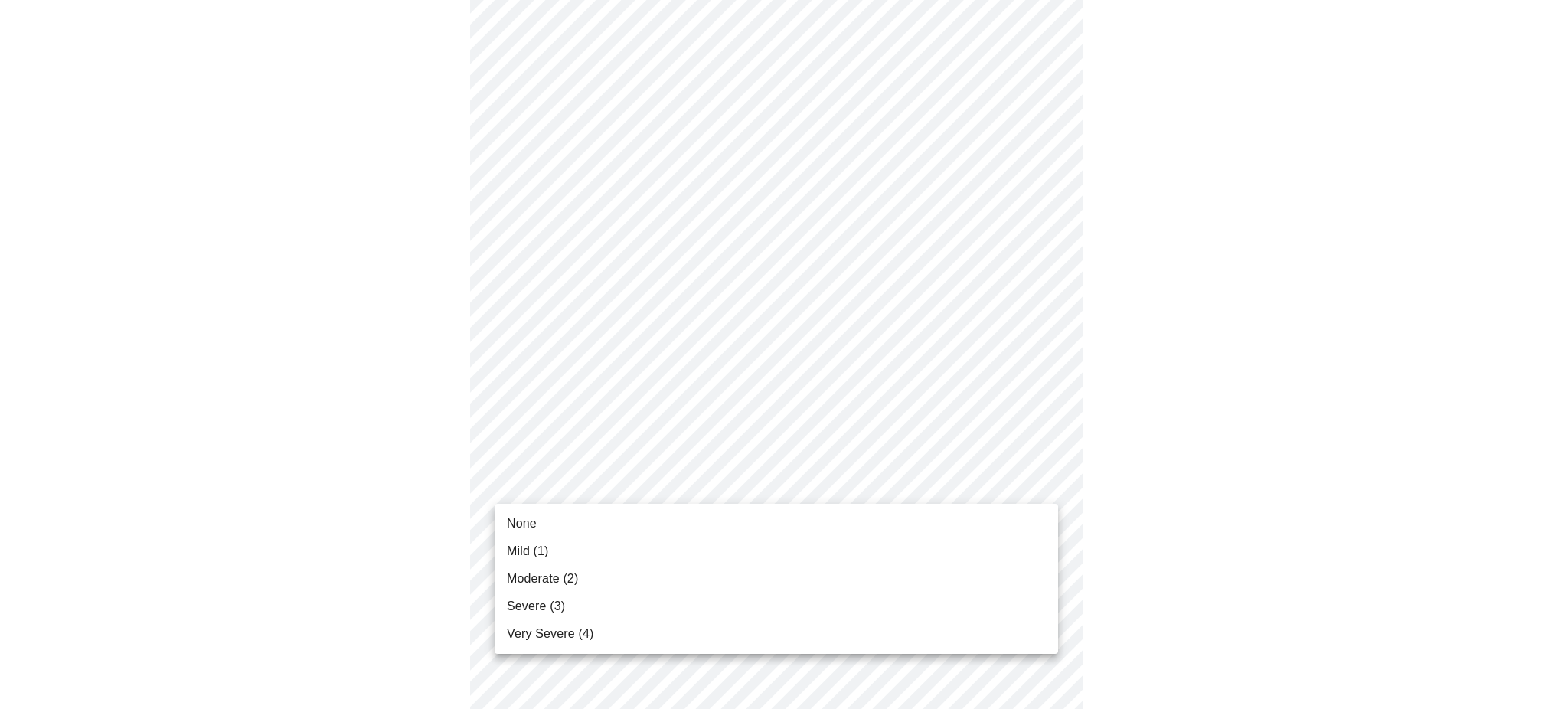
click at [653, 474] on body "MyMenopauseRx Appointments Messaging Labs Uploads Medications Community Refer a…" at bounding box center [783, 162] width 1555 height 1863
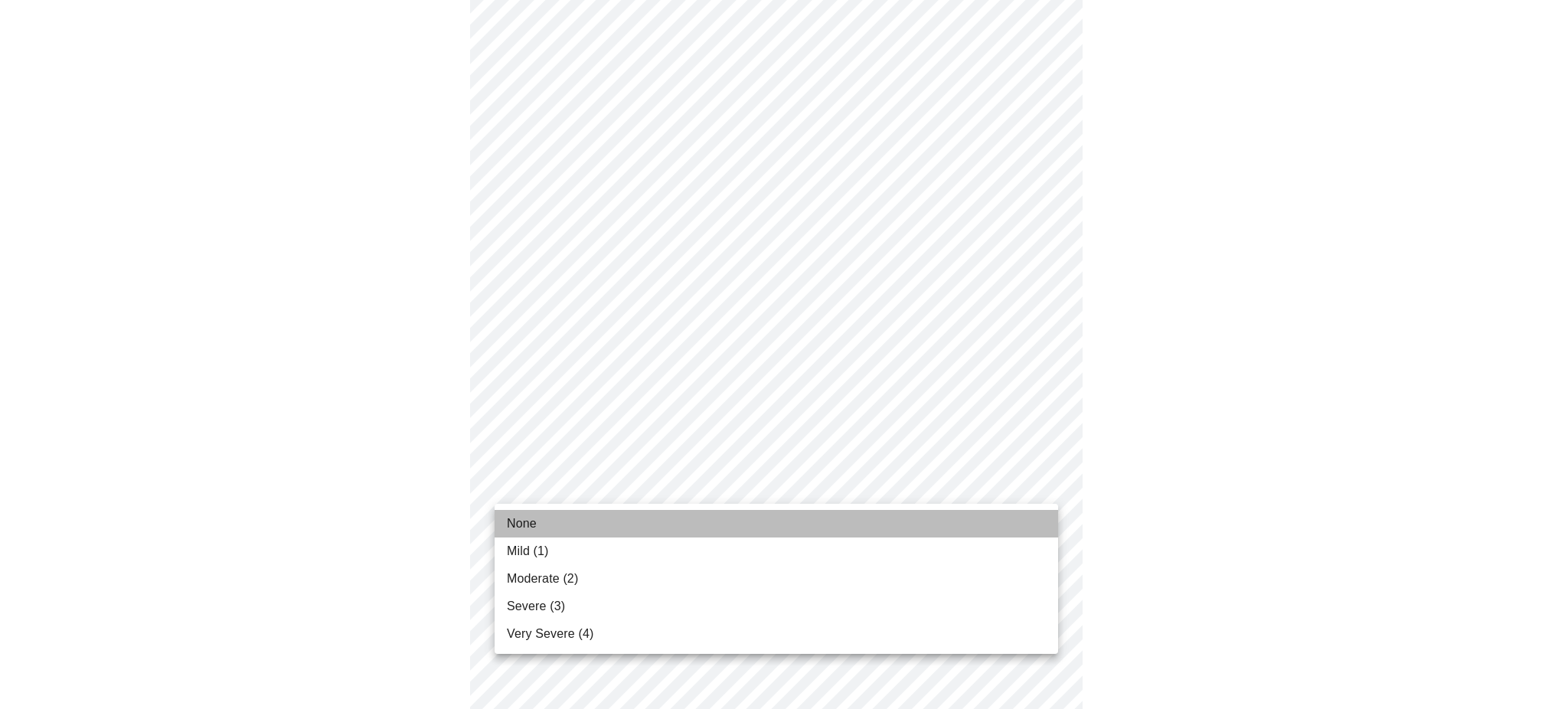
click at [590, 533] on li "None" at bounding box center [776, 523] width 564 height 28
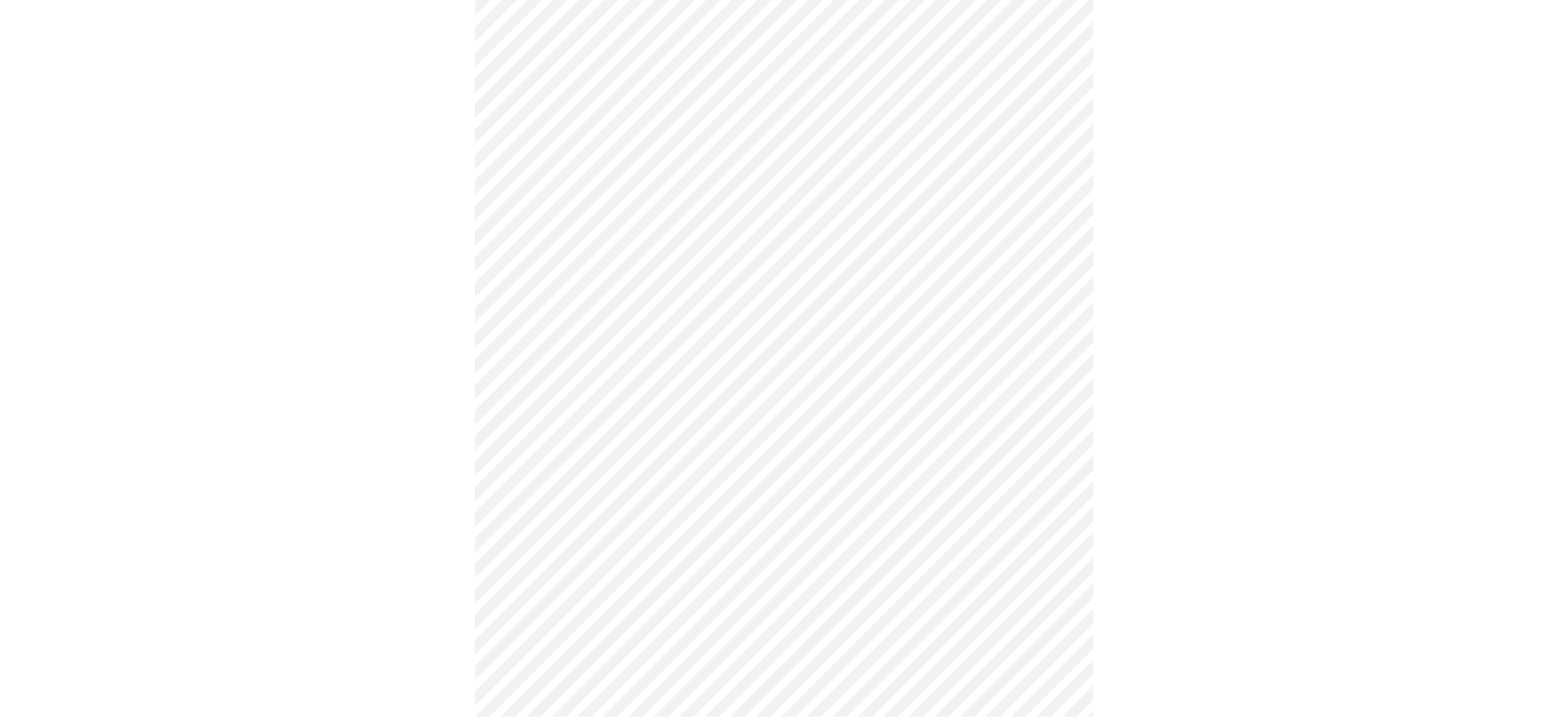
scroll to position [883, 0]
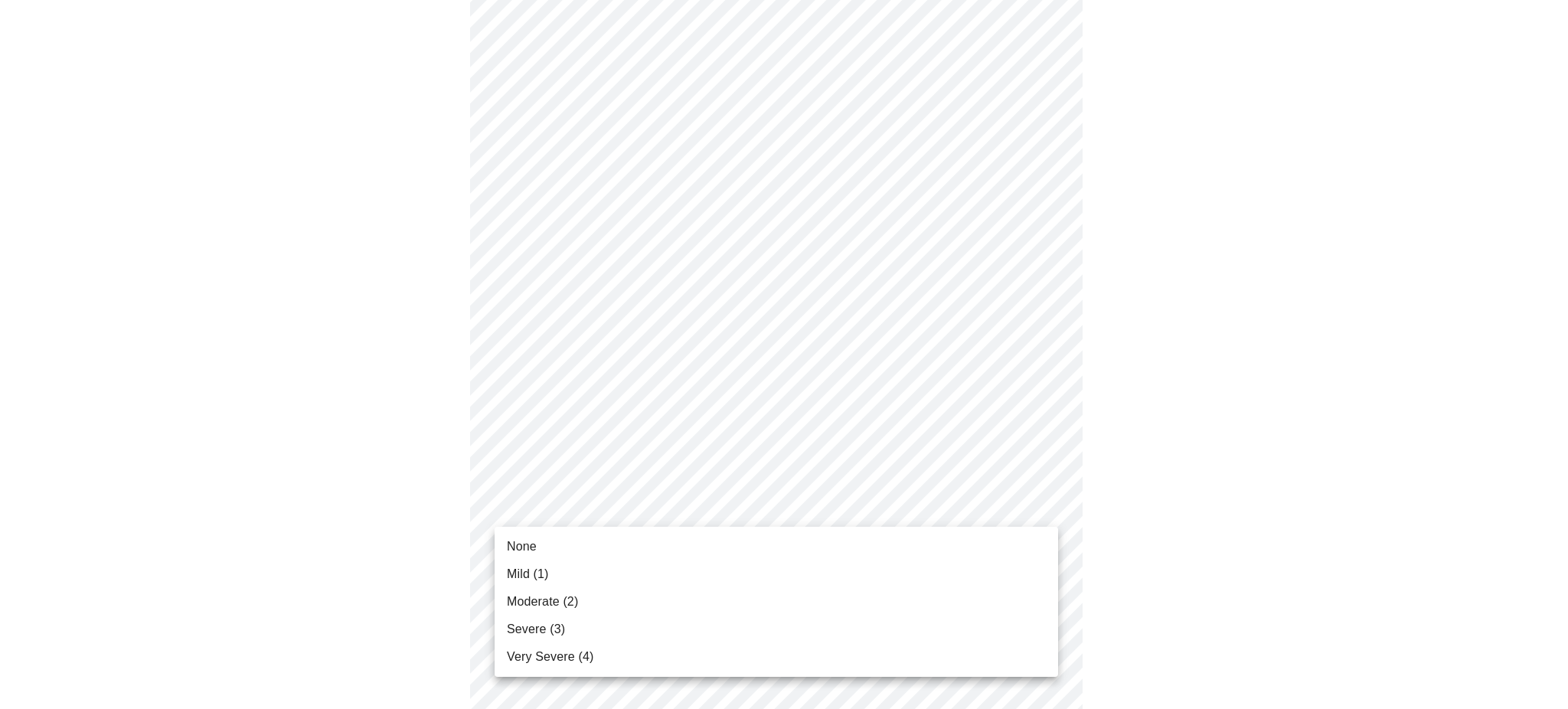
click at [596, 511] on body "MyMenopauseRx Appointments Messaging Labs Uploads Medications Community Refer a…" at bounding box center [783, 53] width 1555 height 1842
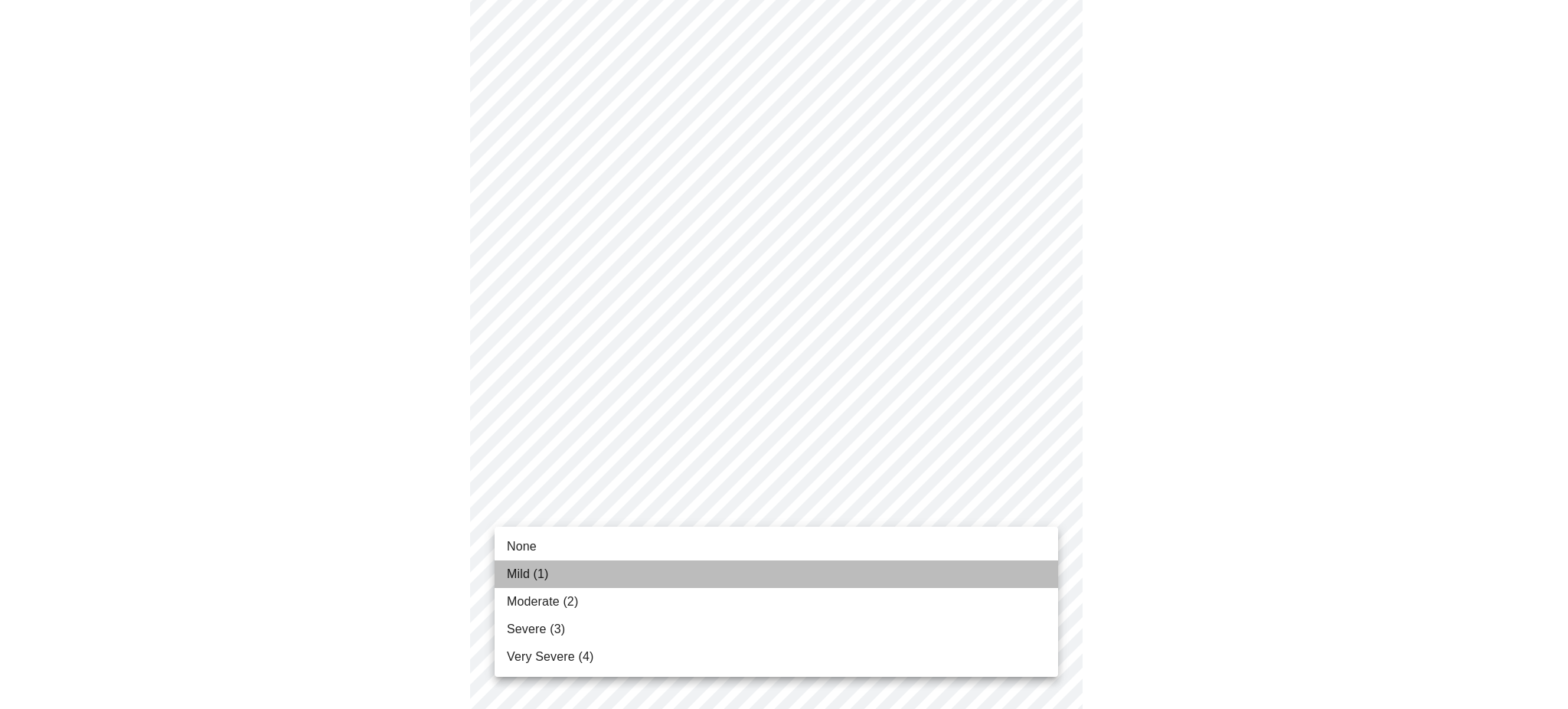
click at [571, 568] on li "Mild (1)" at bounding box center [776, 574] width 564 height 28
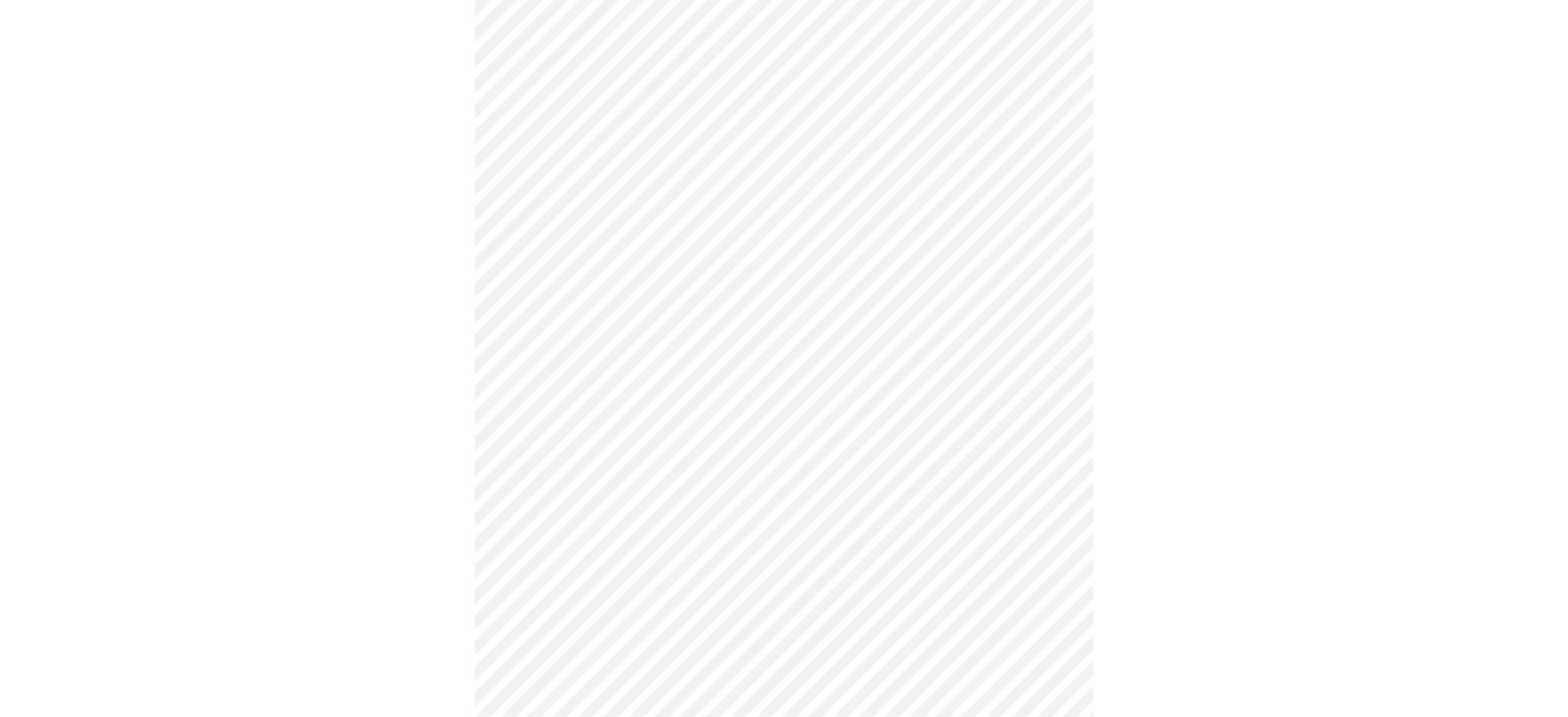
click at [576, 653] on body "MyMenopauseRx Appointments Messaging Labs Uploads Medications Community Refer a…" at bounding box center [784, 44] width 1556 height 1841
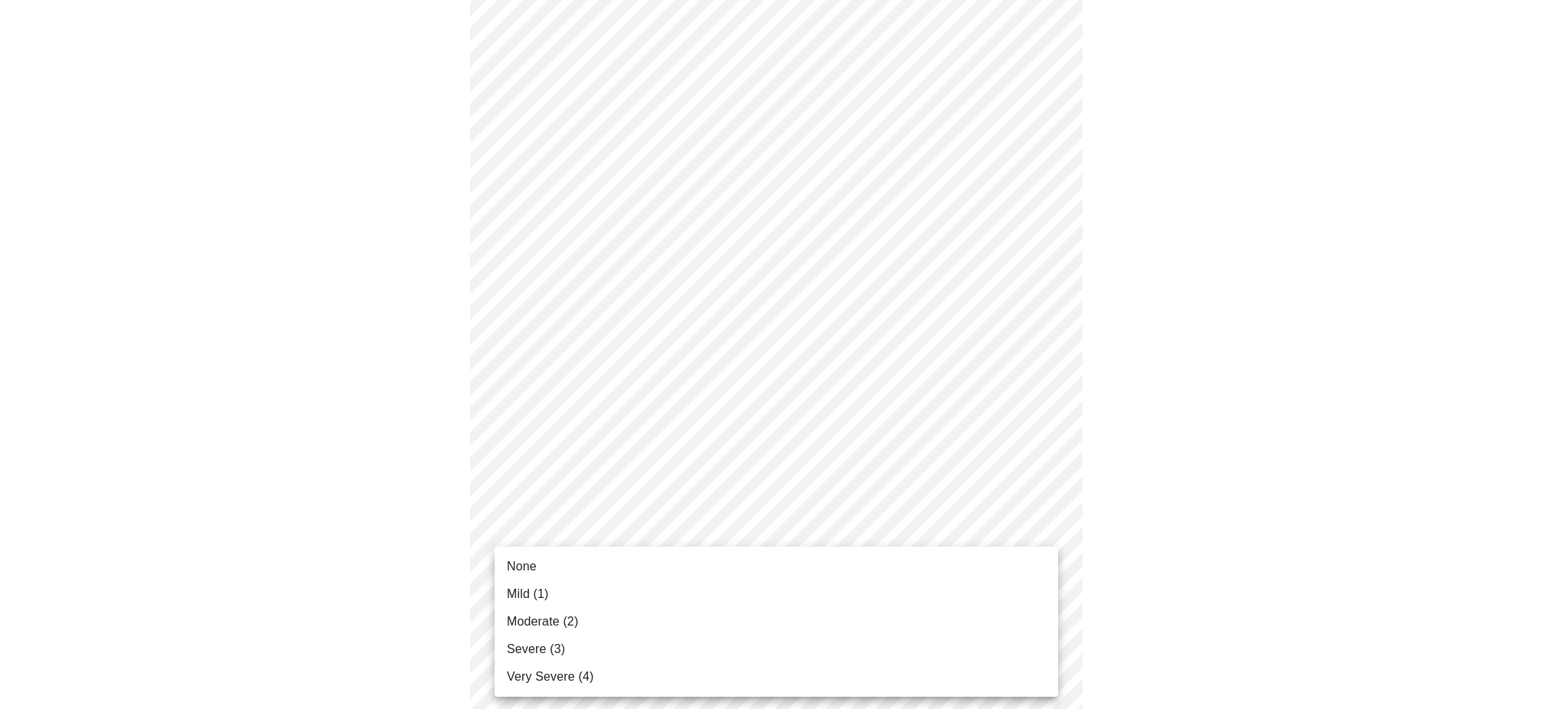
click at [552, 585] on li "Mild (1)" at bounding box center [776, 594] width 564 height 28
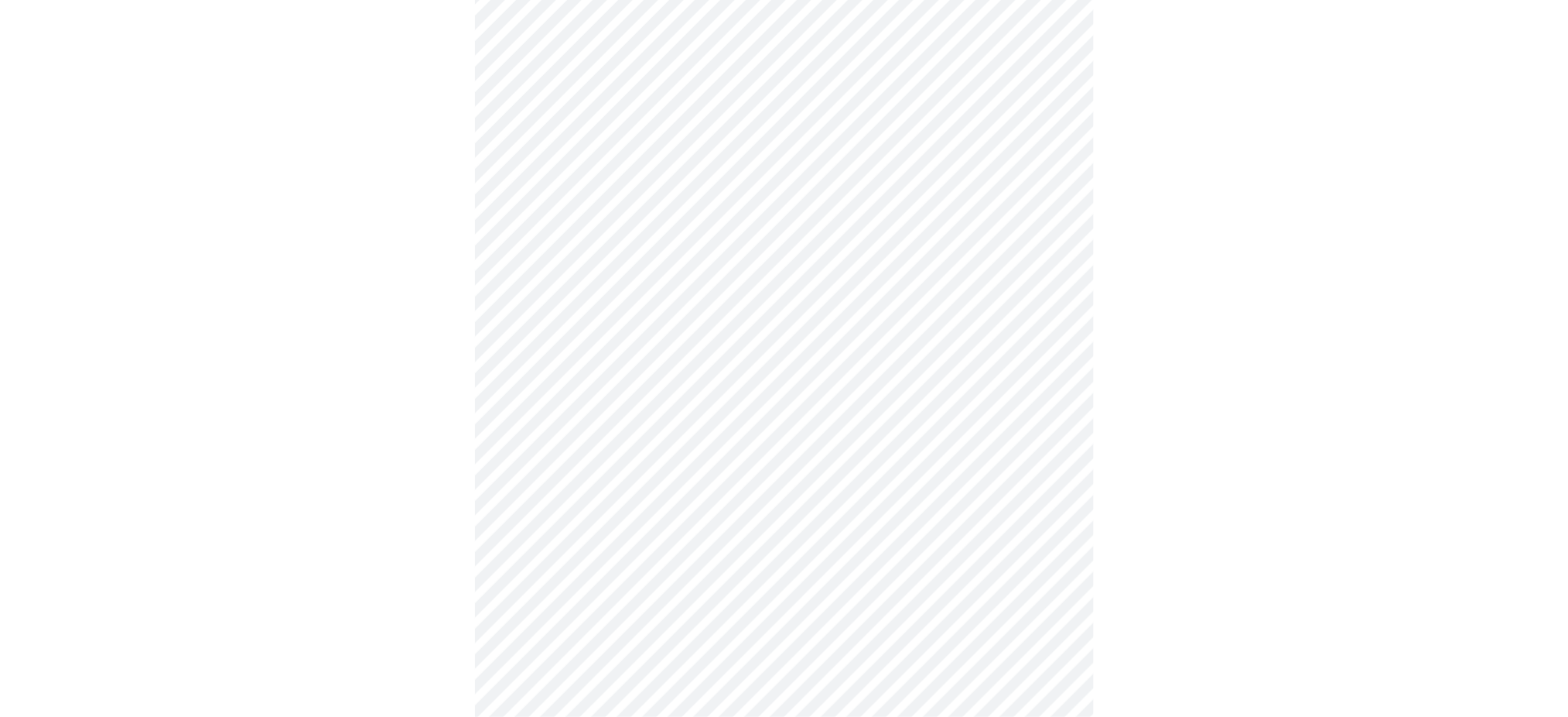
scroll to position [997, 0]
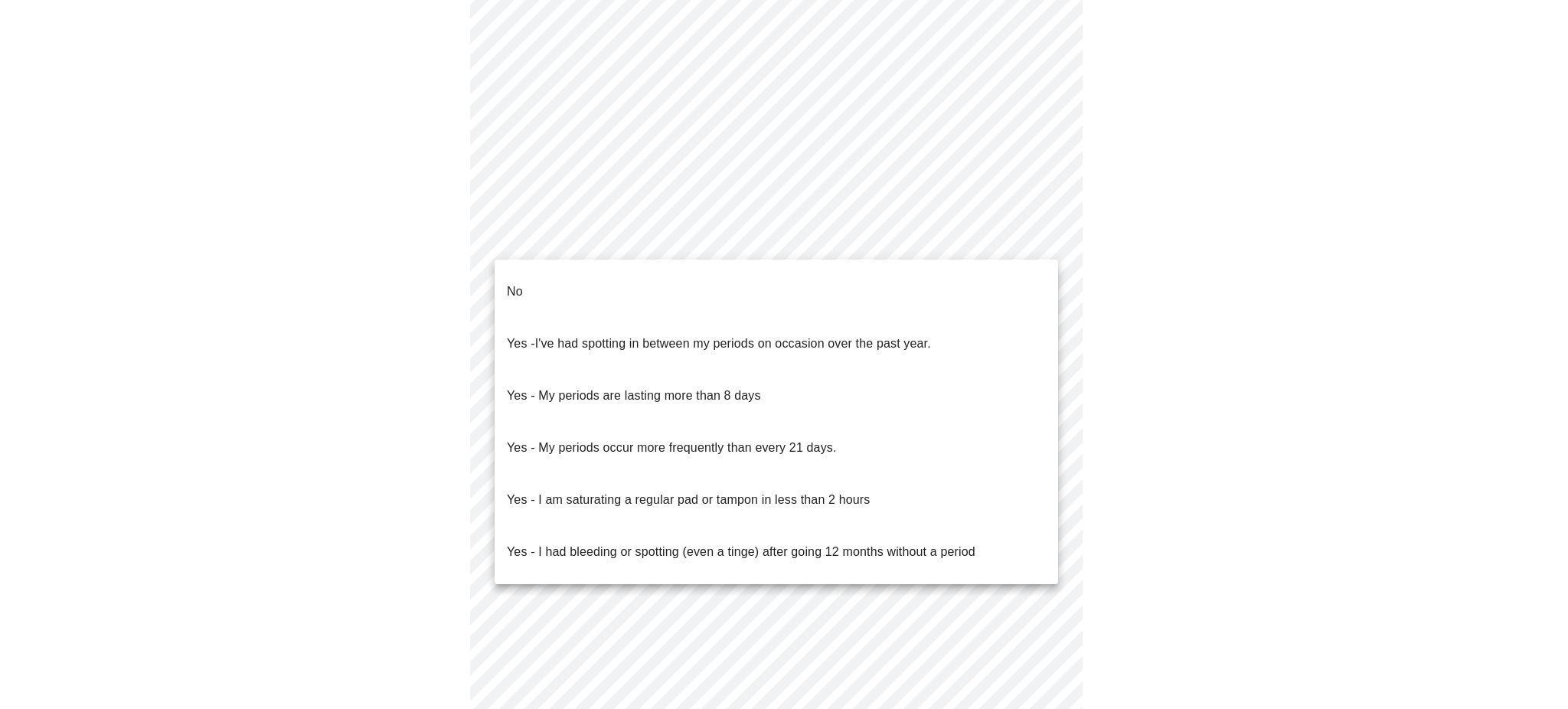
click at [716, 240] on body "MyMenopauseRx Appointments Messaging Labs Uploads Medications Community Refer a…" at bounding box center [783, 66] width 1555 height 1509
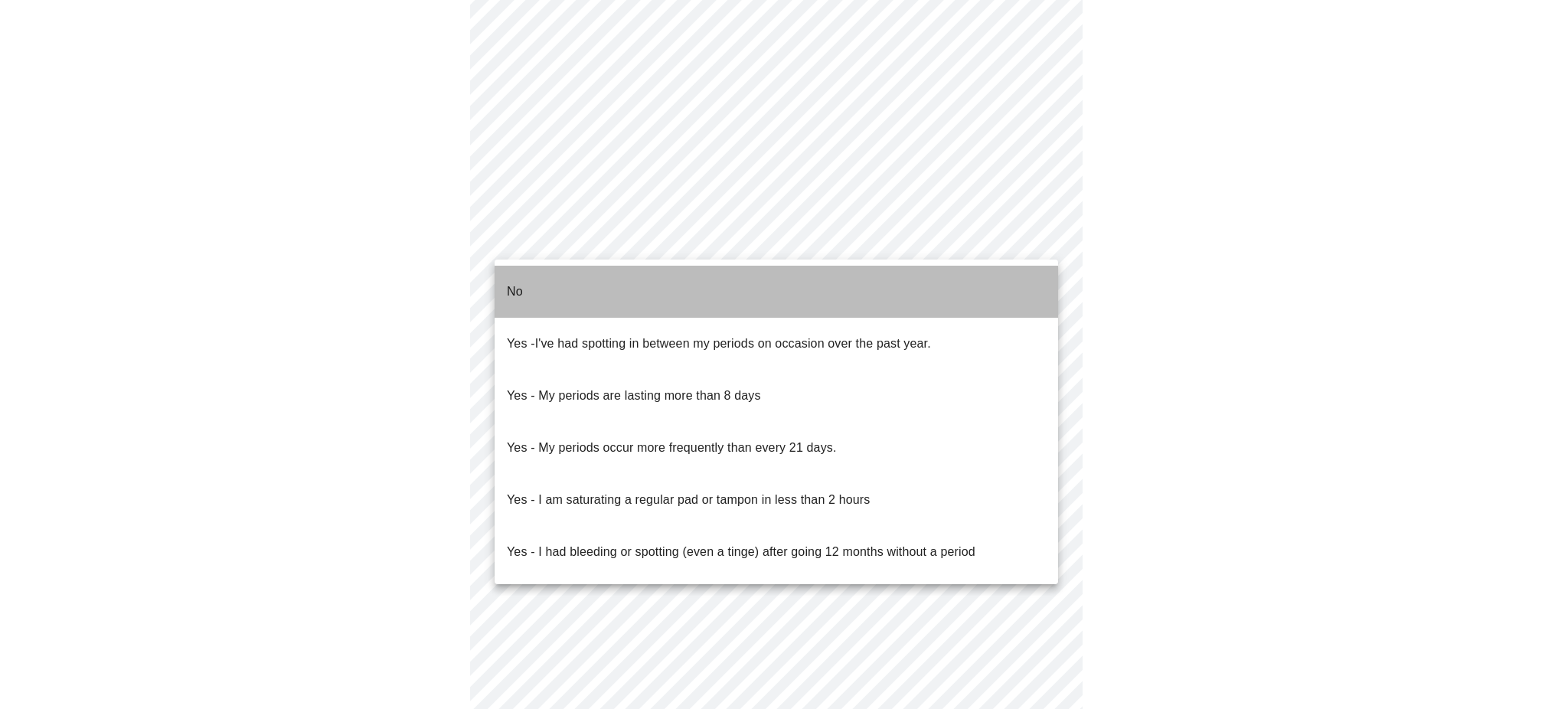
click at [692, 287] on li "No" at bounding box center [776, 292] width 564 height 52
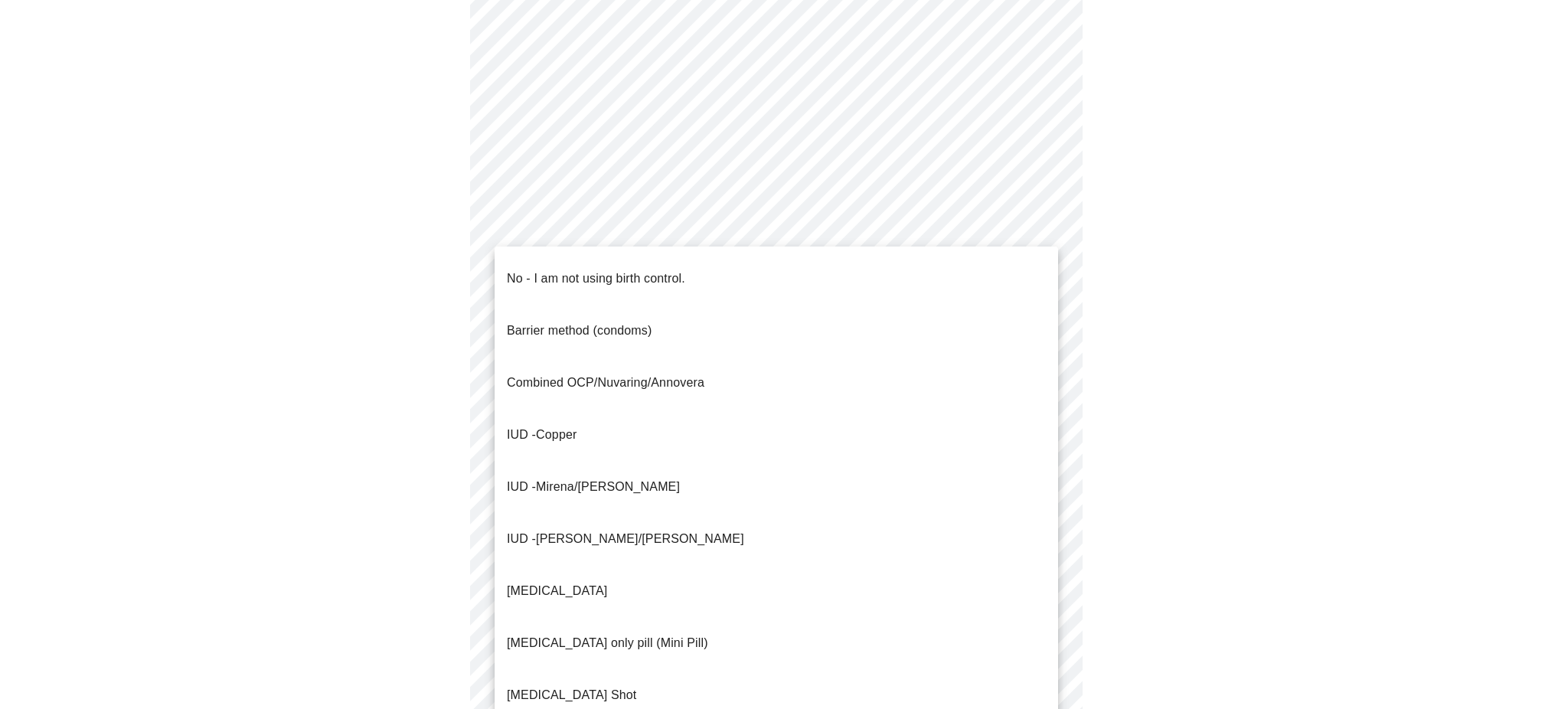
click at [707, 353] on body "MyMenopauseRx Appointments Messaging Labs Uploads Medications Community Refer a…" at bounding box center [783, 61] width 1555 height 1500
click at [684, 269] on p "No - I am not using birth control." at bounding box center [596, 278] width 178 height 18
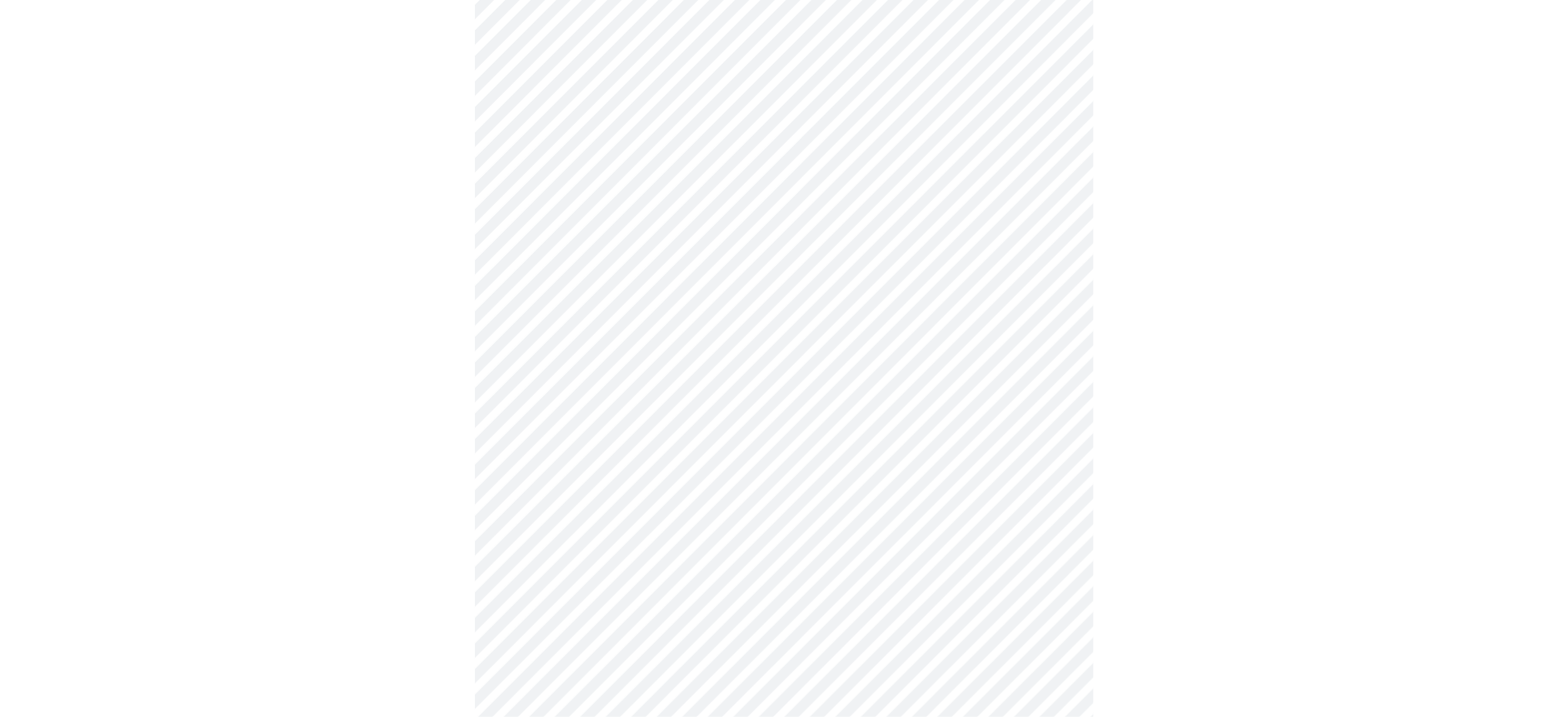
click at [684, 466] on body "MyMenopauseRx Appointments Messaging Labs Uploads Medications Community Refer a…" at bounding box center [784, 58] width 1556 height 1509
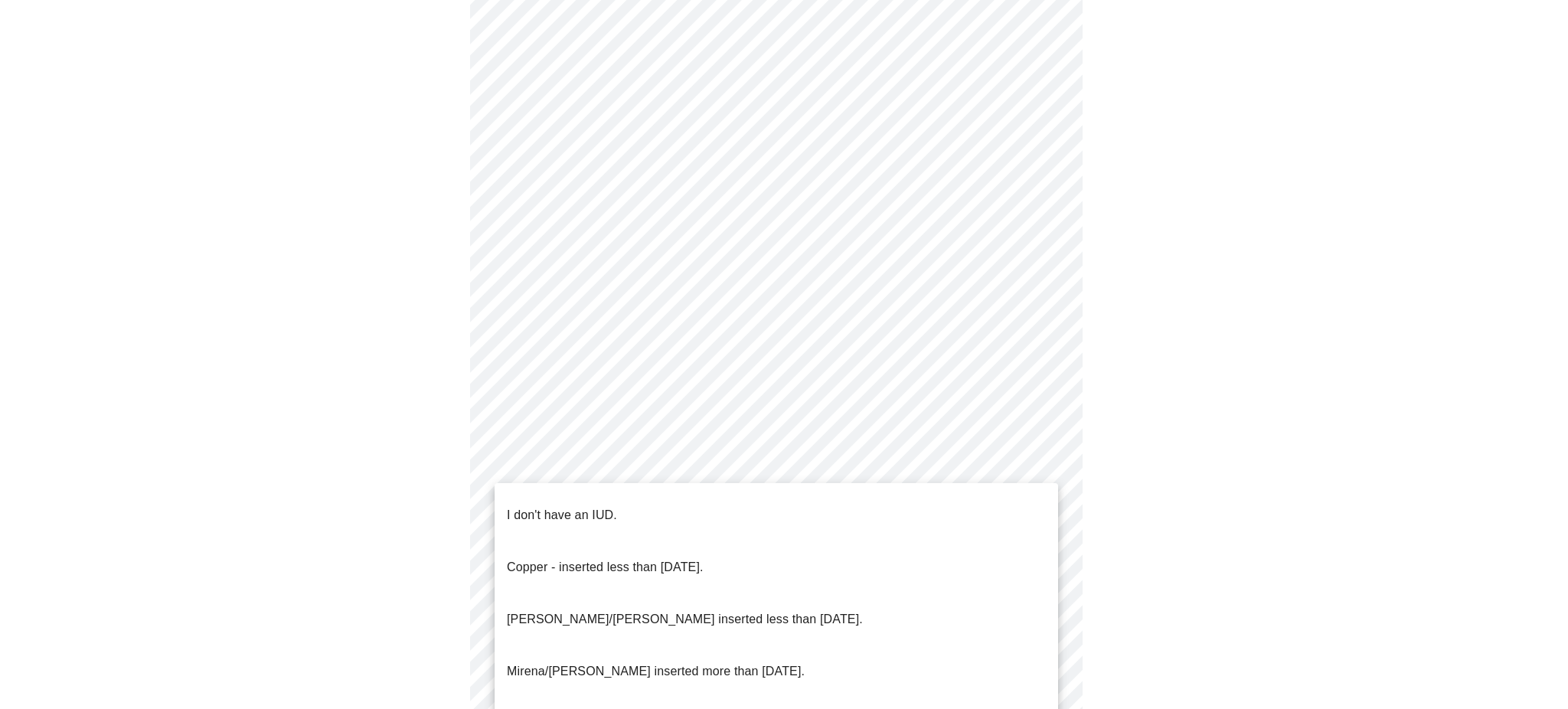
click at [637, 513] on li "I don't have an IUD." at bounding box center [776, 515] width 564 height 52
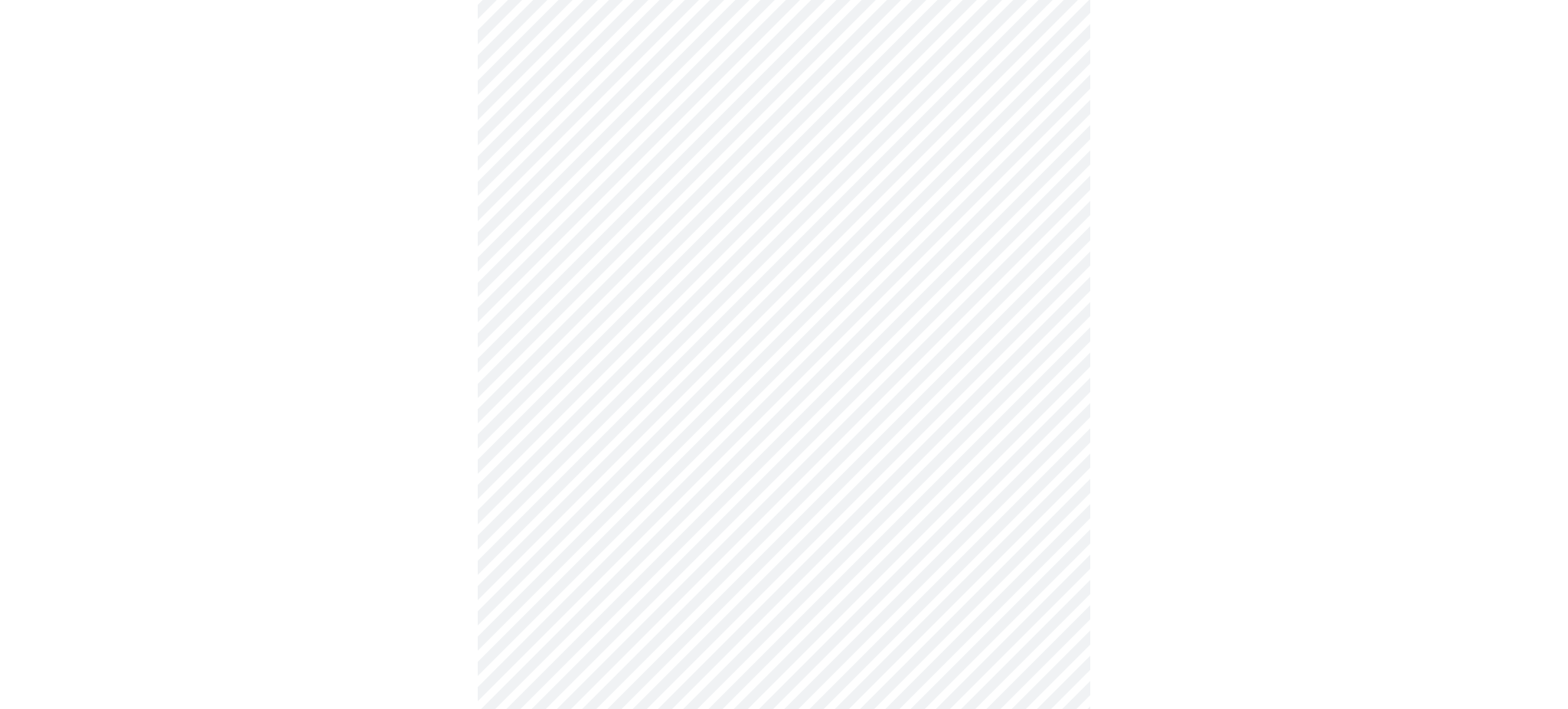
click at [658, 572] on body "MyMenopauseRx Appointments Messaging Labs Uploads Medications Community Refer a…" at bounding box center [783, 52] width 1555 height 1483
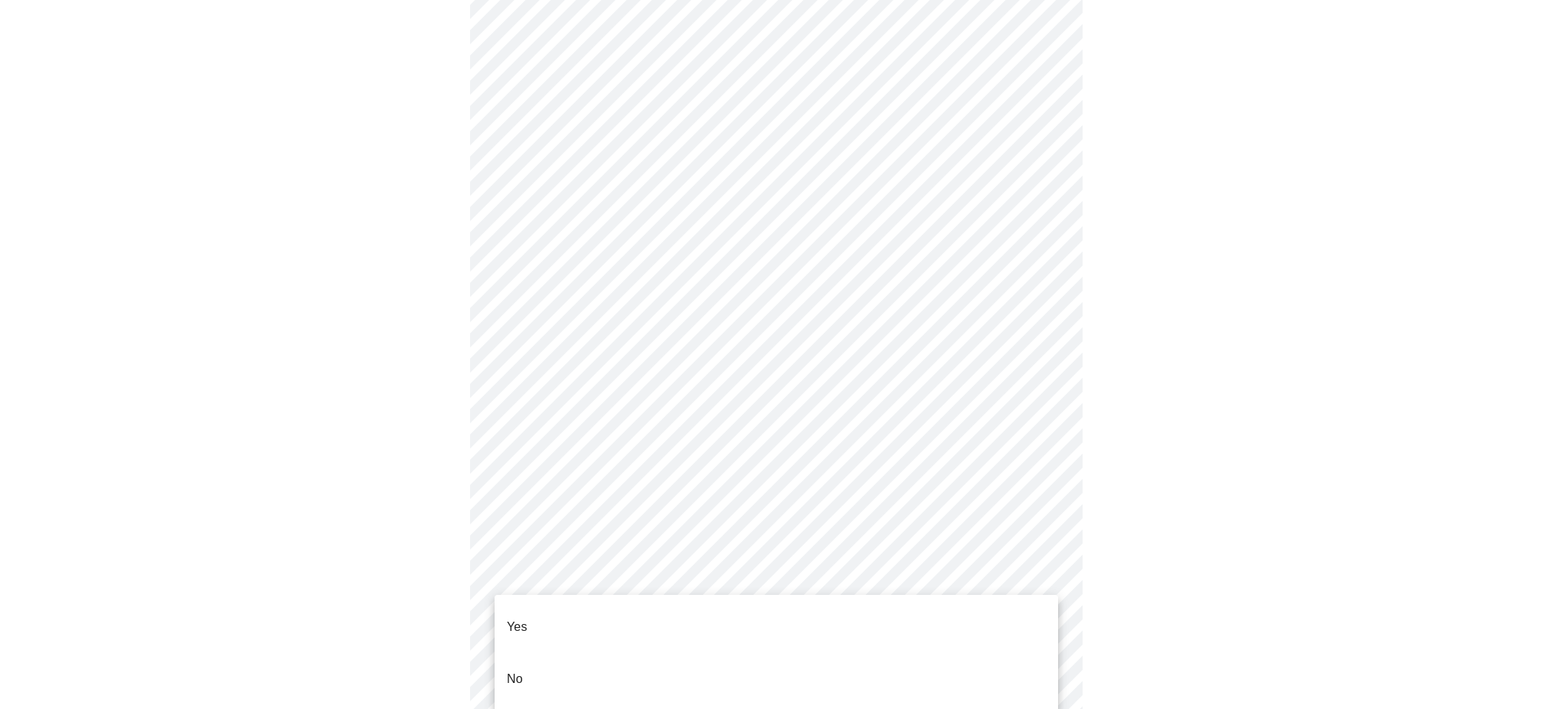
click at [629, 626] on li "Yes" at bounding box center [776, 626] width 564 height 52
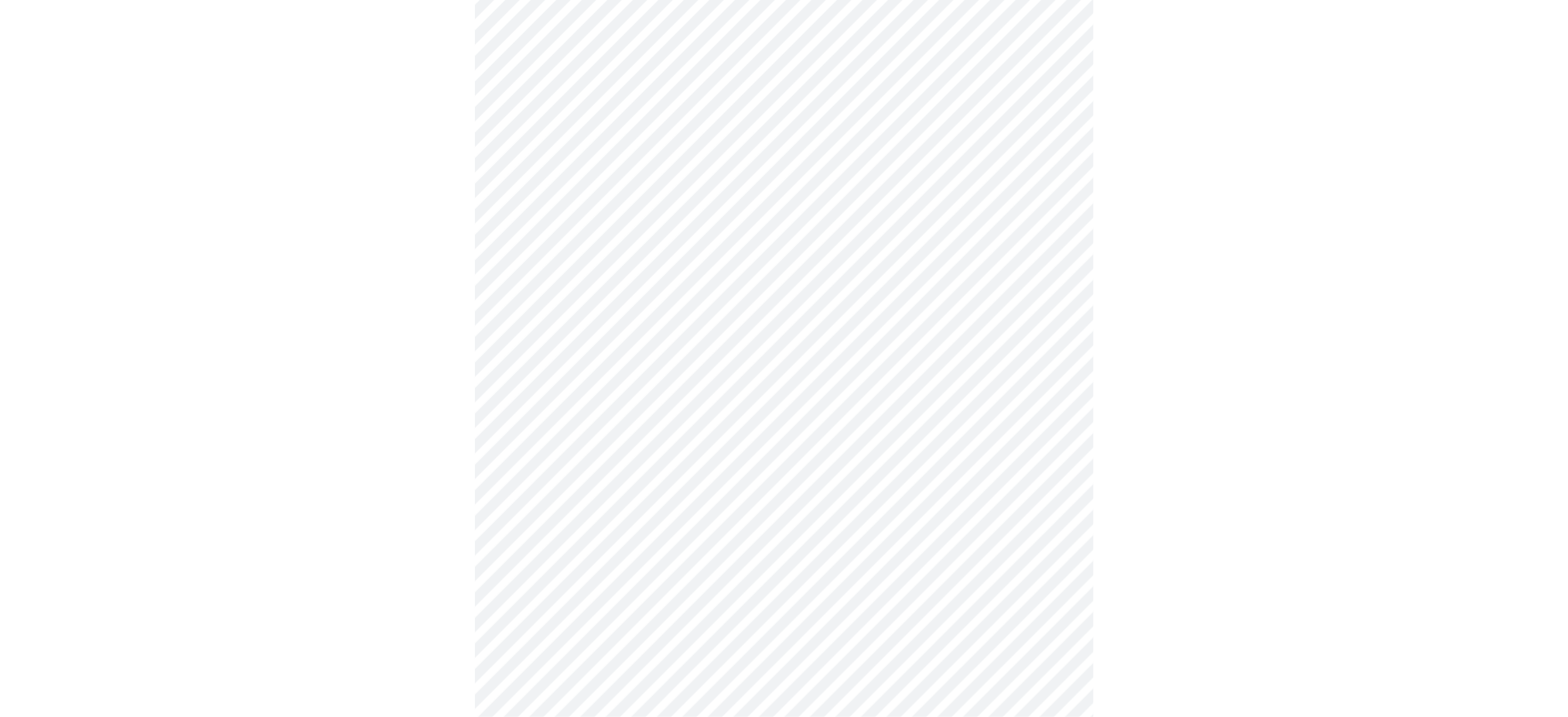
scroll to position [4100, 0]
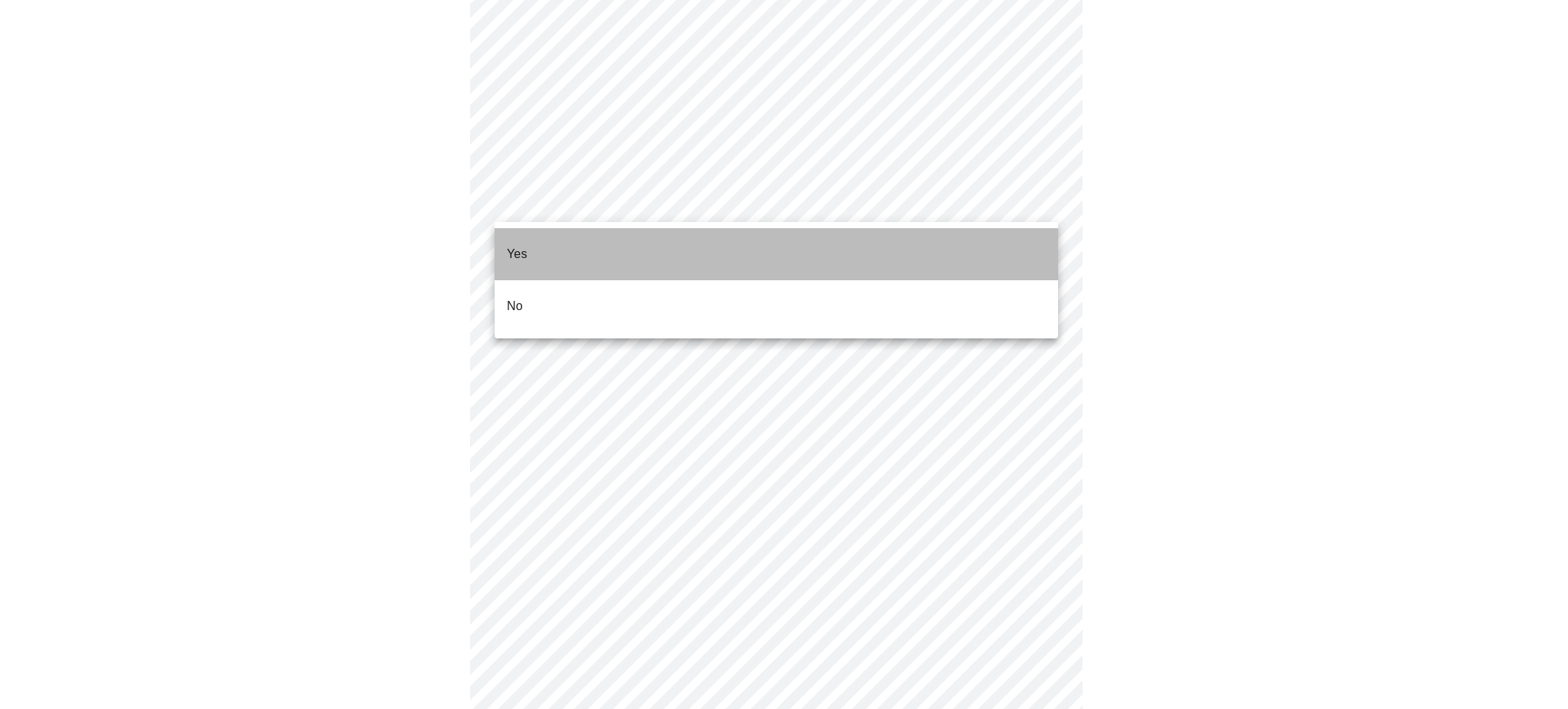
click at [971, 248] on li "Yes" at bounding box center [776, 254] width 564 height 52
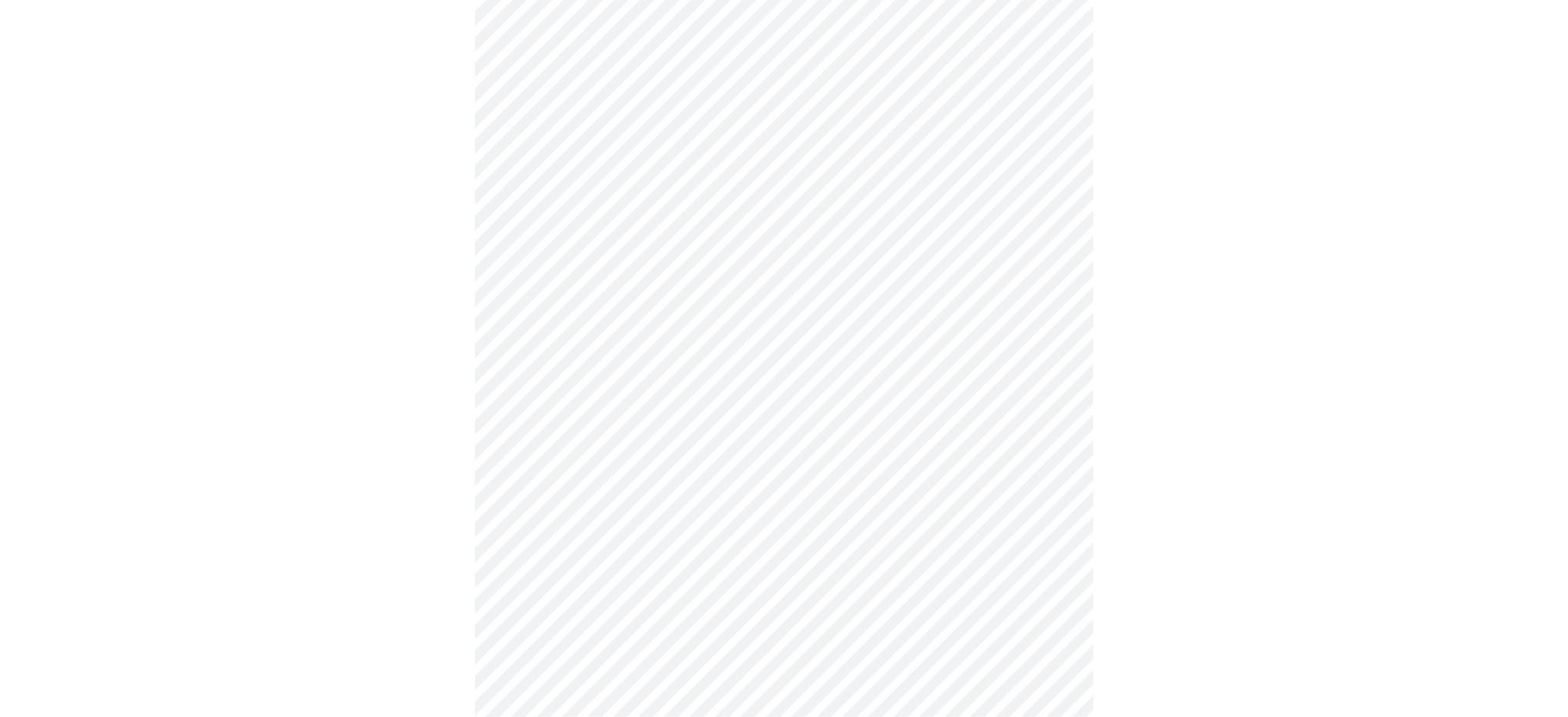
scroll to position [832, 0]
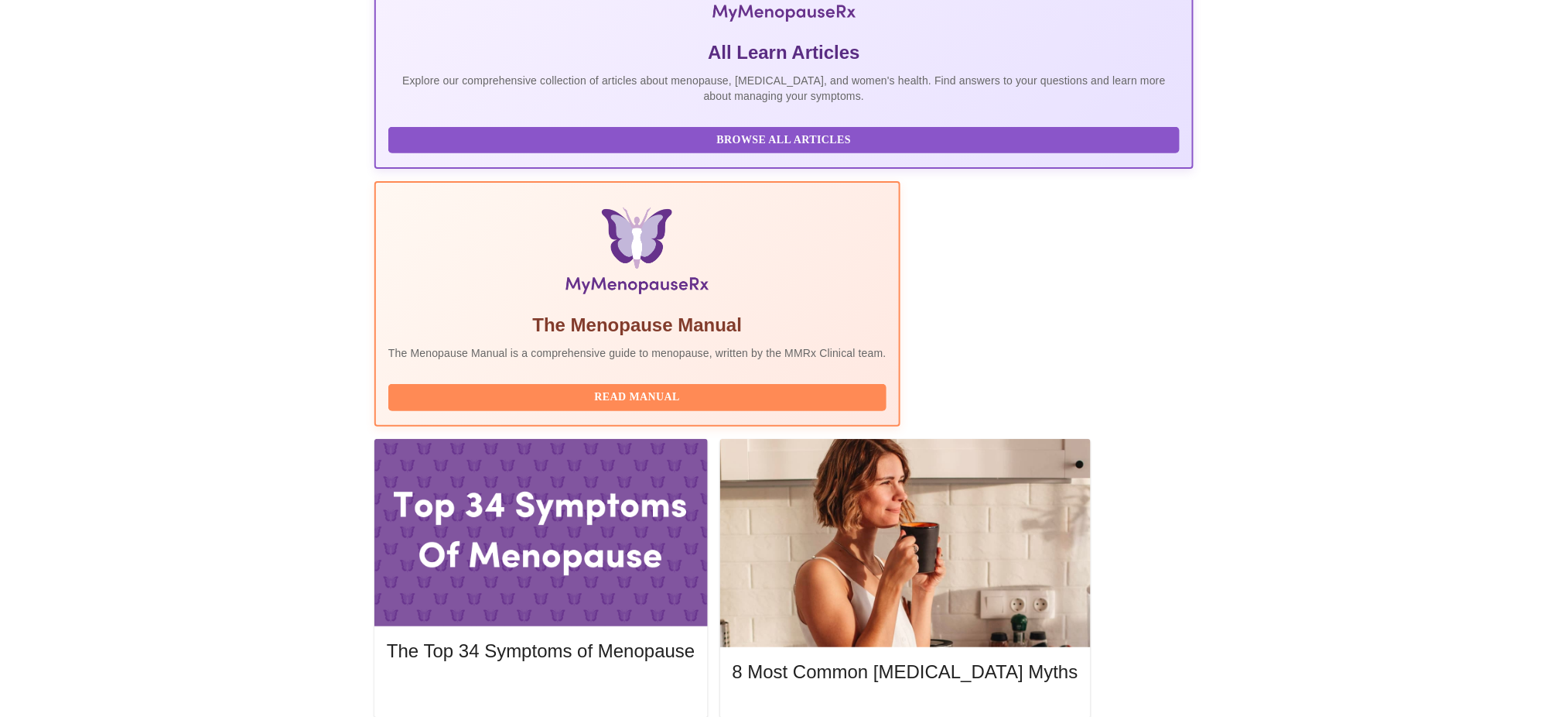
scroll to position [313, 0]
